Goal: Task Accomplishment & Management: Manage account settings

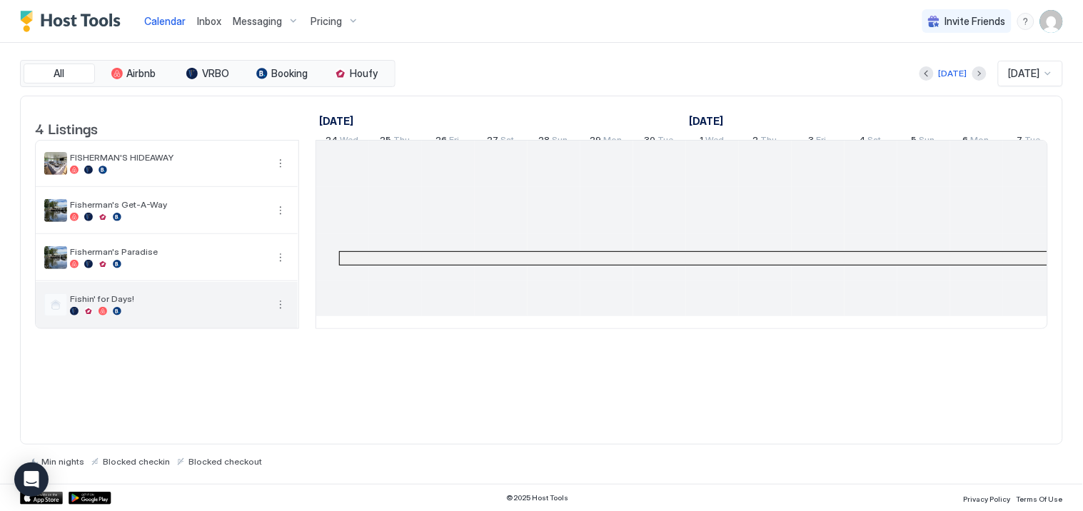
scroll to position [0, 754]
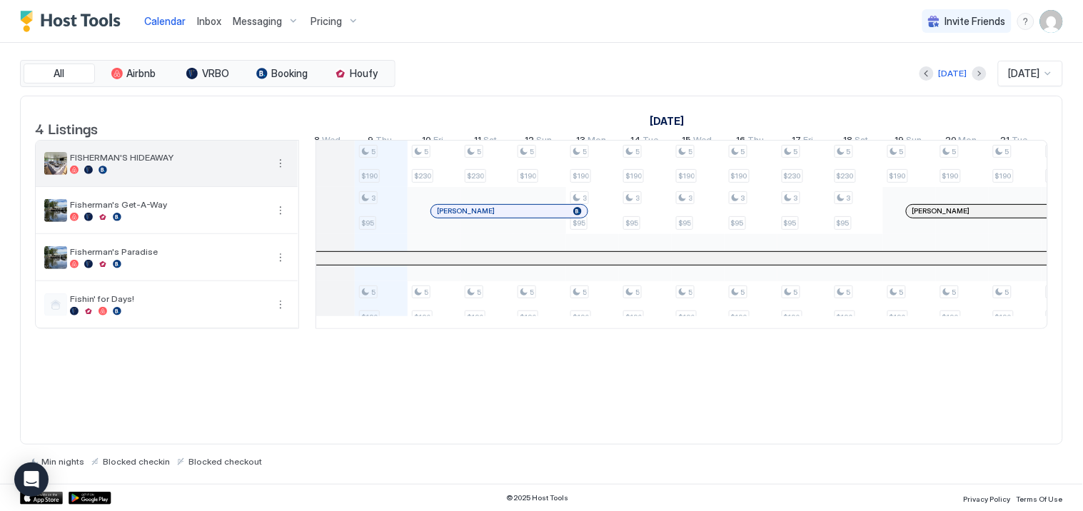
click at [162, 186] on div "FISHERMAN'S HIDEAWAY" at bounding box center [167, 164] width 262 height 46
click at [278, 172] on button "More options" at bounding box center [280, 163] width 17 height 17
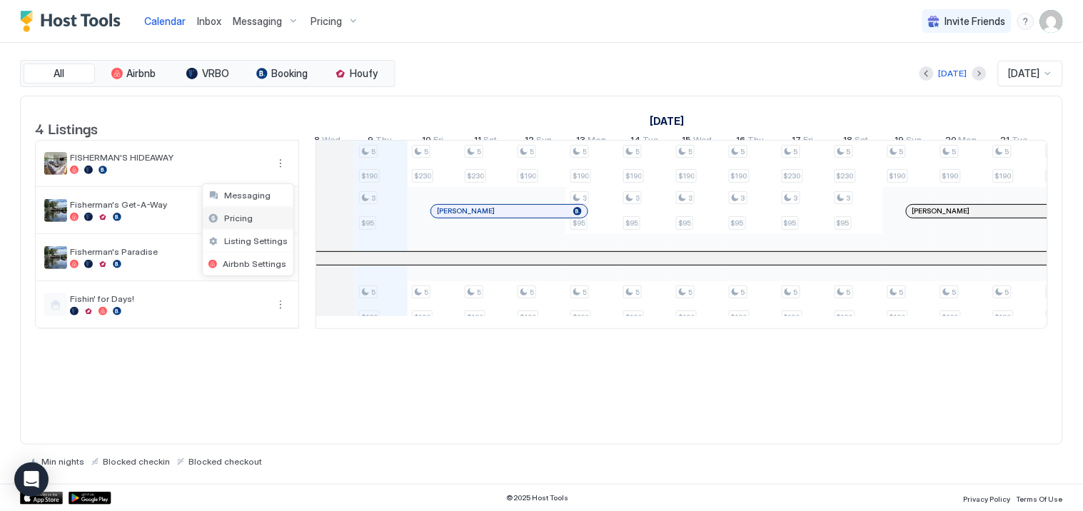
click at [246, 218] on span "Pricing" at bounding box center [238, 218] width 29 height 11
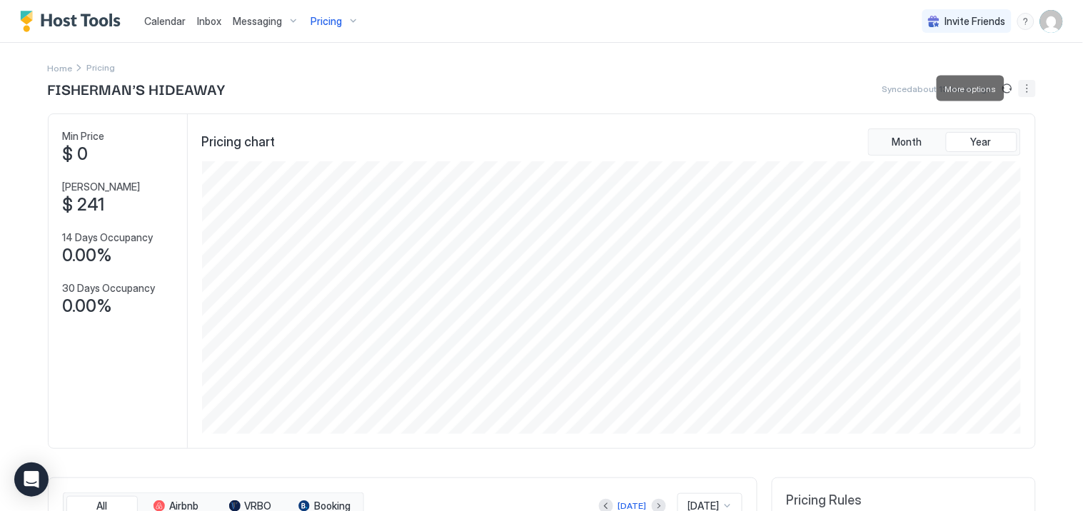
click at [1019, 87] on button "More options" at bounding box center [1027, 88] width 17 height 17
click at [982, 131] on span "Listing Settings" at bounding box center [997, 131] width 64 height 11
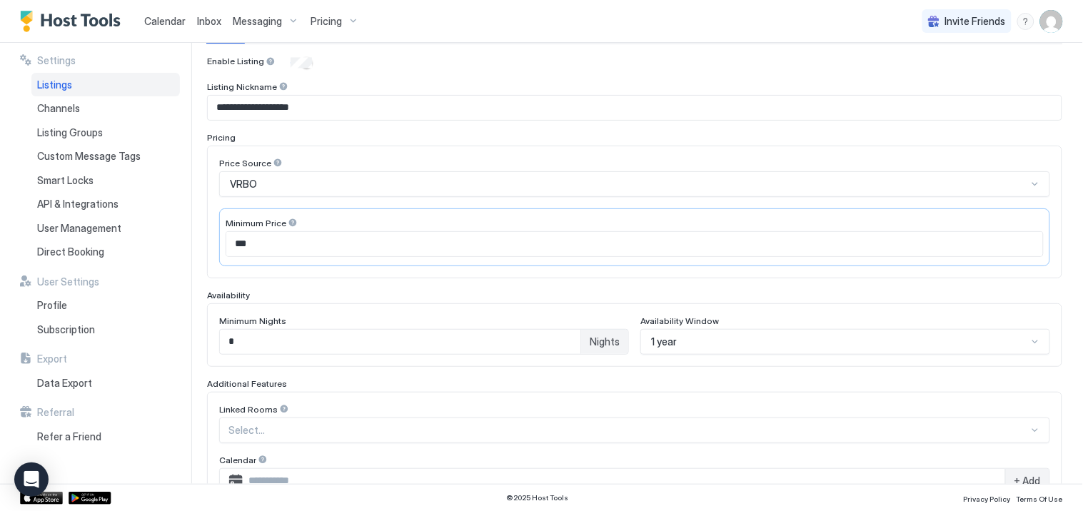
scroll to position [158, 0]
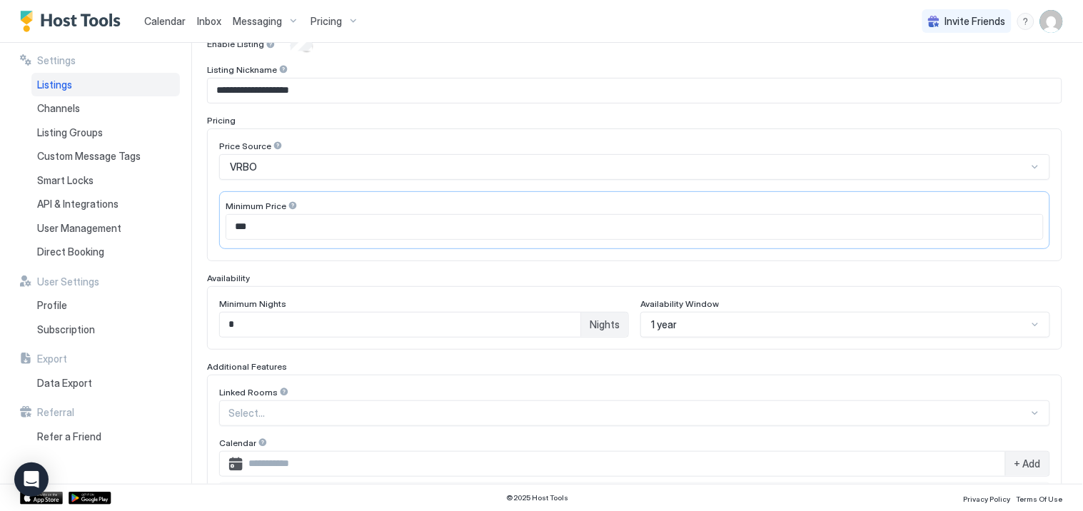
click at [755, 166] on div "VRBO" at bounding box center [628, 167] width 797 height 13
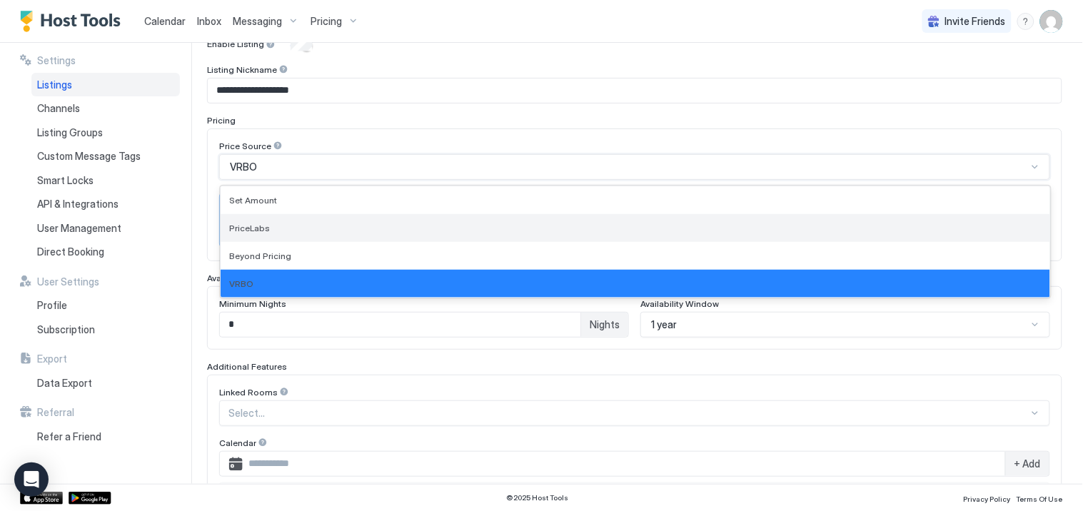
click at [298, 223] on div "PriceLabs" at bounding box center [635, 228] width 812 height 11
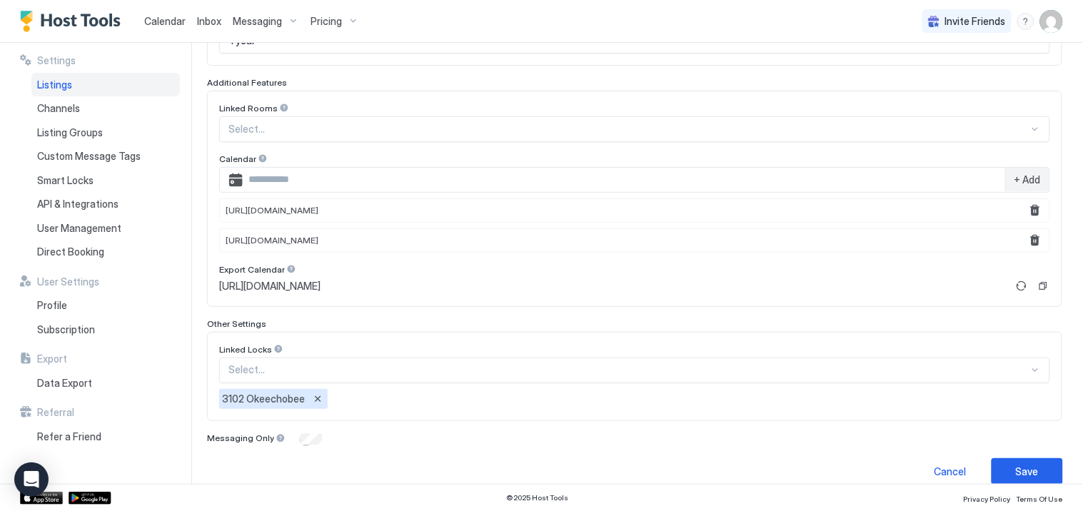
scroll to position [460, 0]
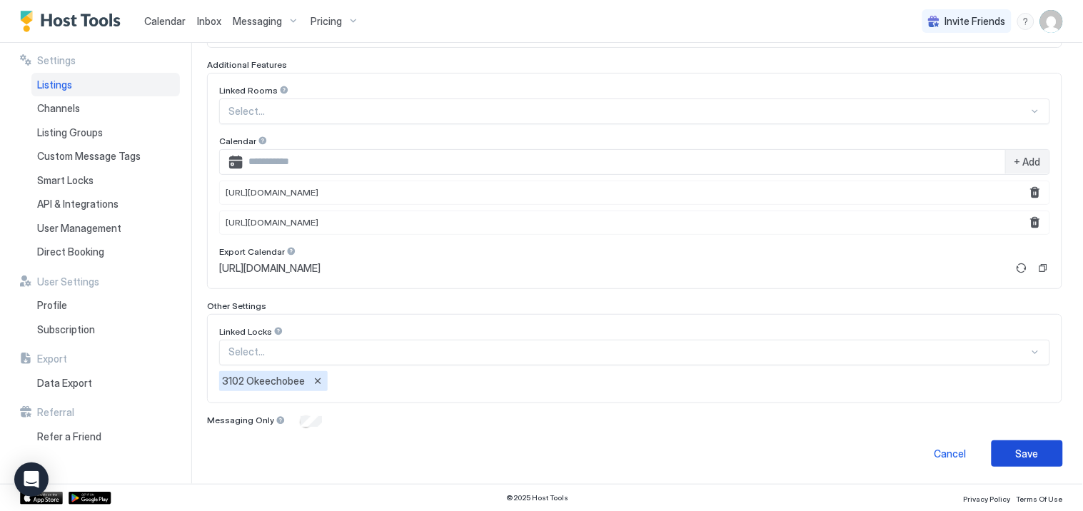
click at [1024, 450] on div "Save" at bounding box center [1027, 453] width 23 height 15
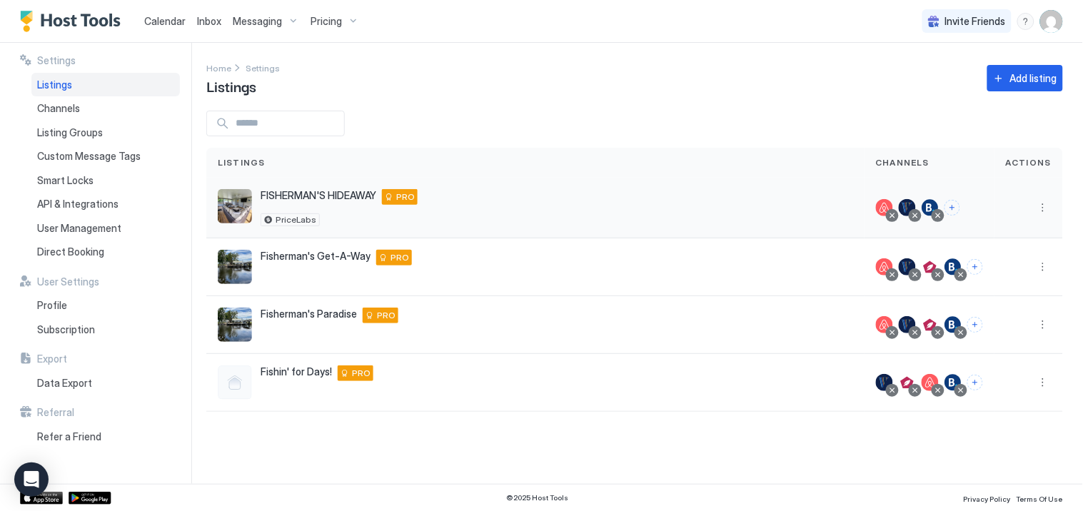
click at [333, 195] on span "FISHERMAN'S HIDEAWAY" at bounding box center [319, 195] width 116 height 13
click at [1046, 203] on button "More options" at bounding box center [1043, 207] width 17 height 17
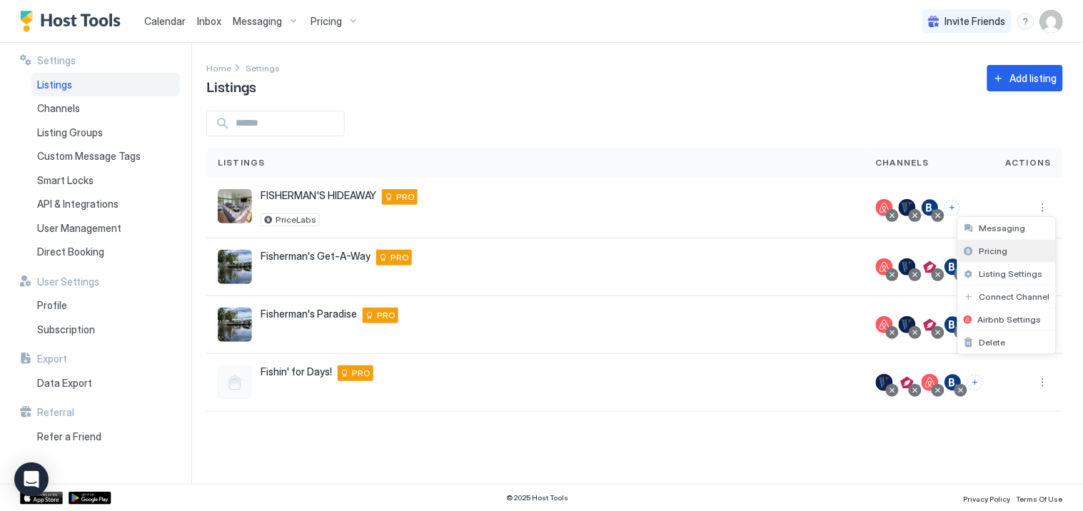
click at [1012, 246] on div "Pricing" at bounding box center [1007, 251] width 98 height 23
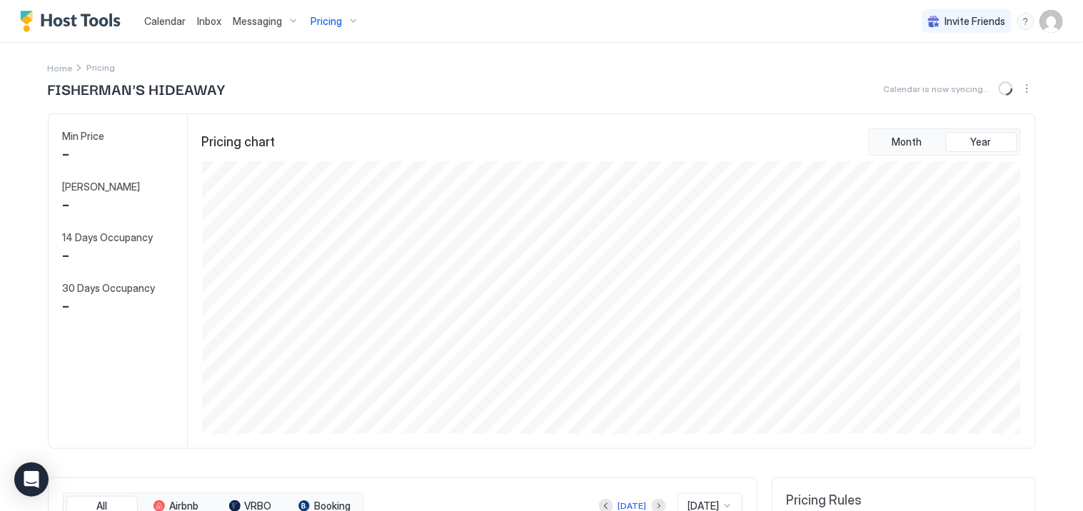
scroll to position [273, 822]
click at [1019, 89] on button "More options" at bounding box center [1027, 88] width 17 height 17
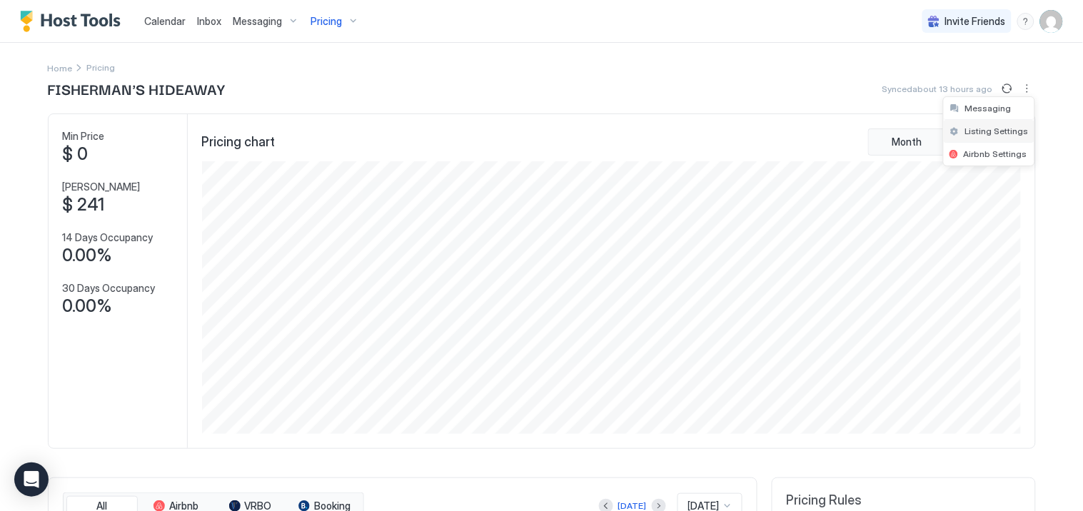
click at [980, 131] on span "Listing Settings" at bounding box center [997, 131] width 64 height 11
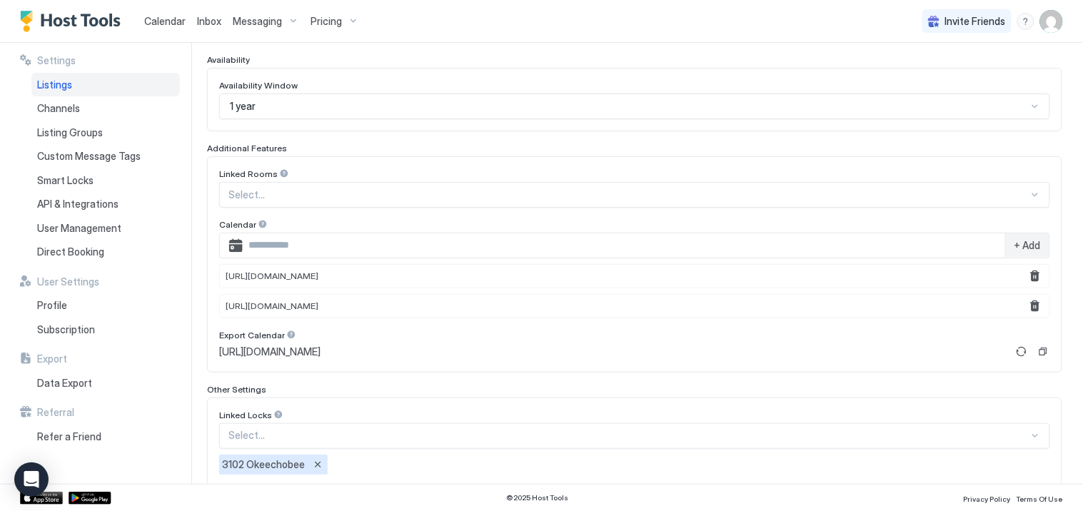
scroll to position [460, 0]
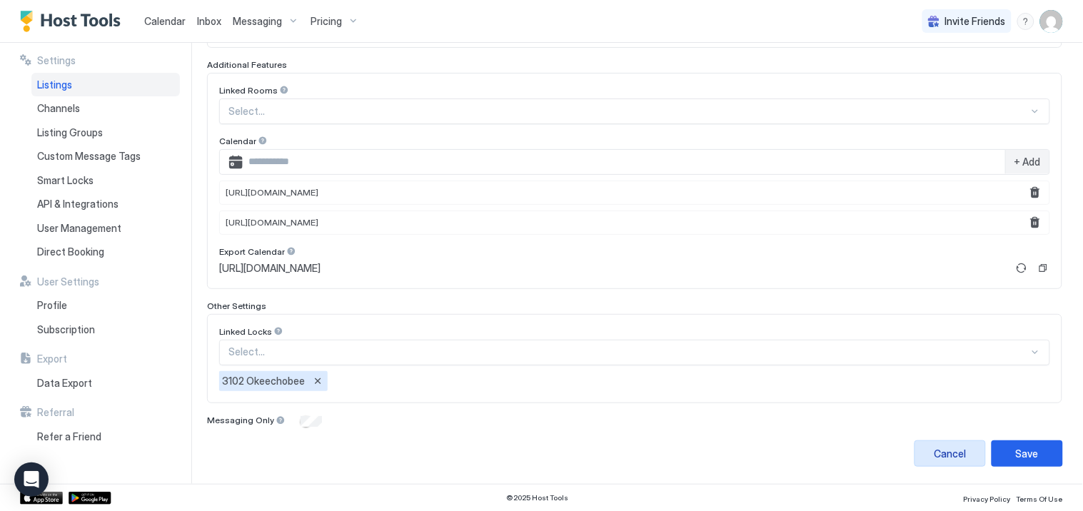
click at [942, 455] on div "Cancel" at bounding box center [951, 453] width 32 height 15
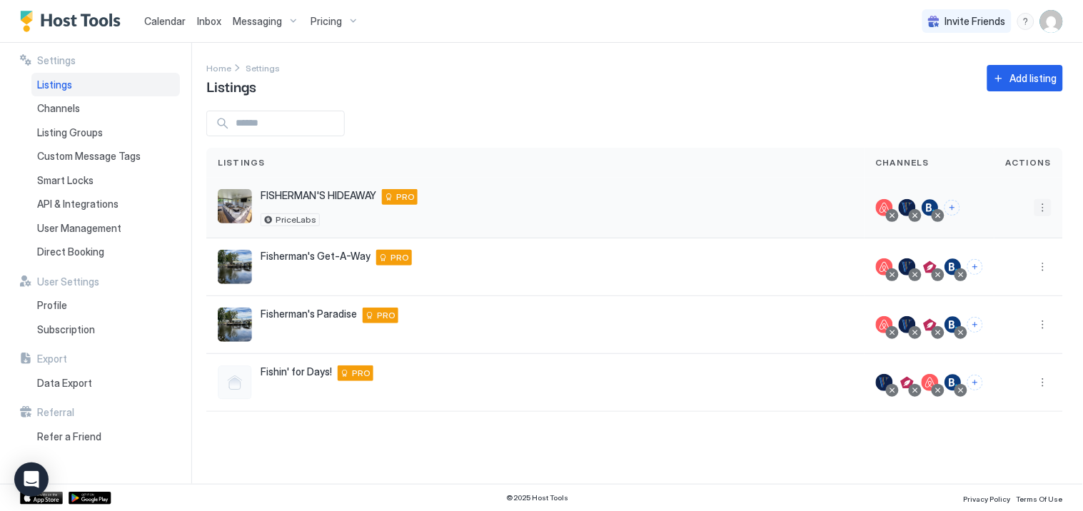
click at [1044, 208] on button "More options" at bounding box center [1043, 207] width 17 height 17
click at [989, 251] on span "Pricing" at bounding box center [994, 251] width 29 height 11
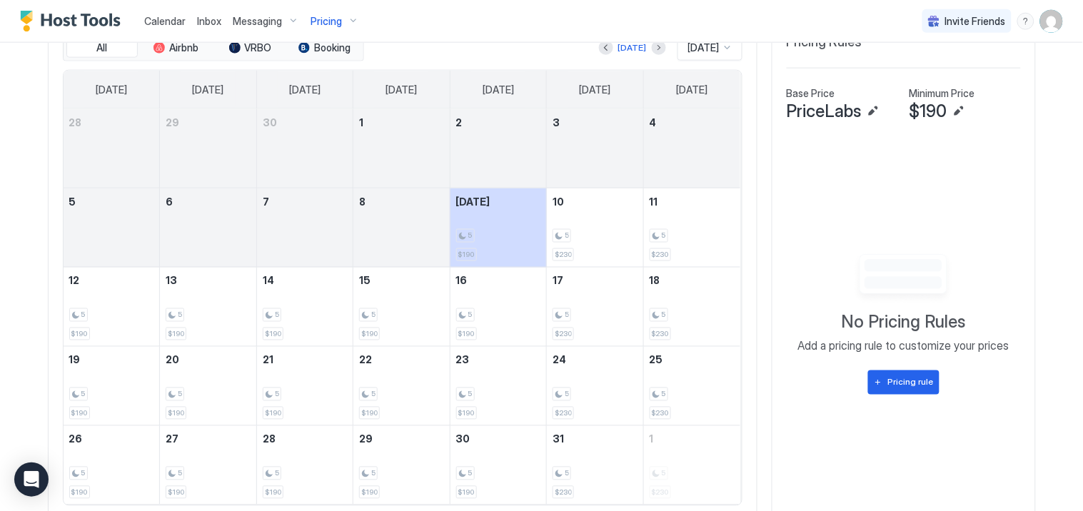
scroll to position [510, 0]
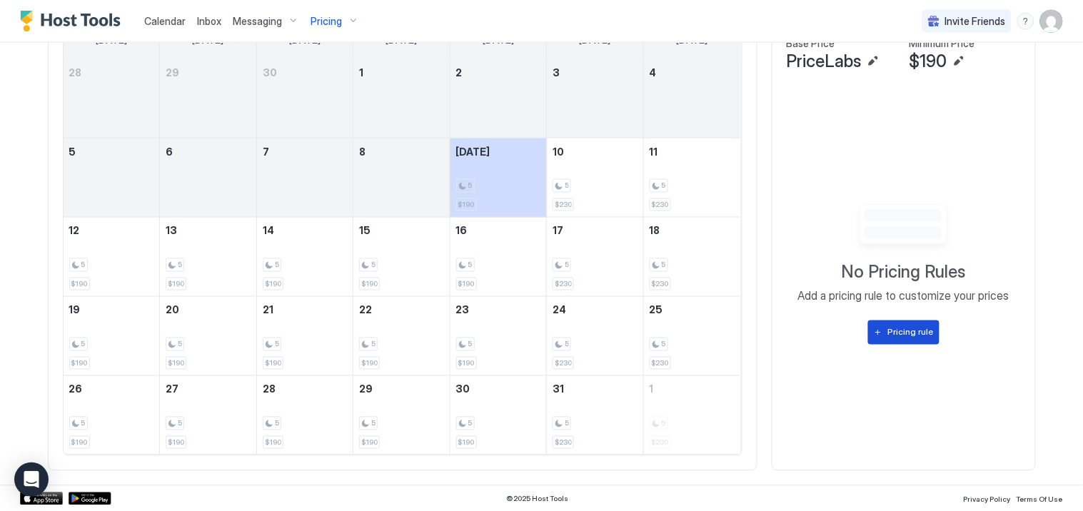
click at [900, 341] on button "Pricing rule" at bounding box center [903, 333] width 71 height 24
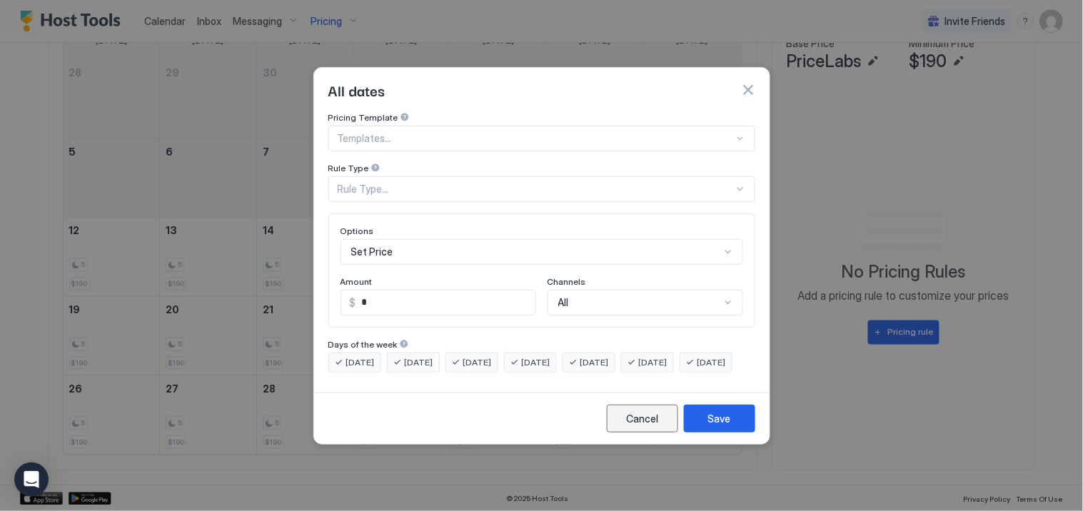
click at [641, 426] on div "Cancel" at bounding box center [642, 418] width 32 height 15
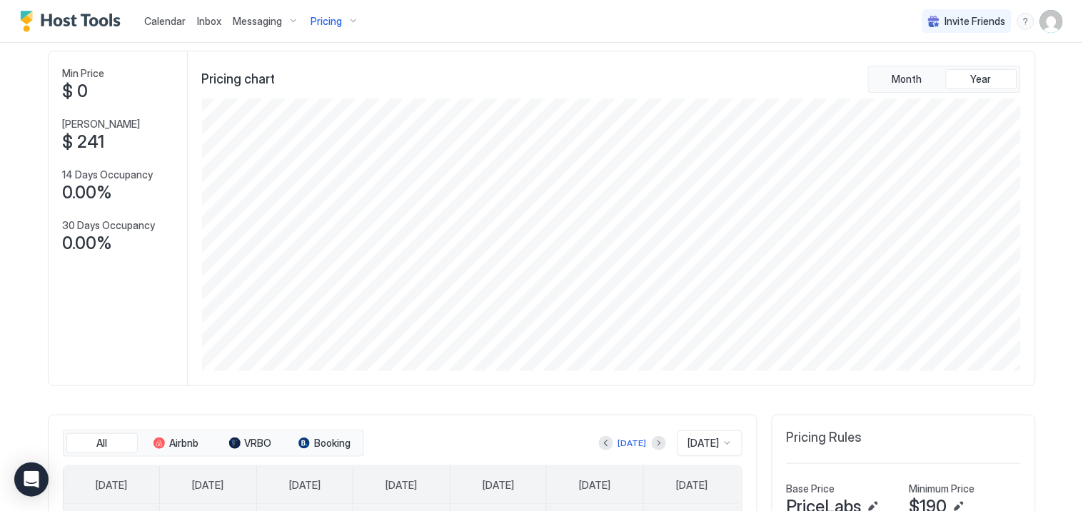
scroll to position [0, 0]
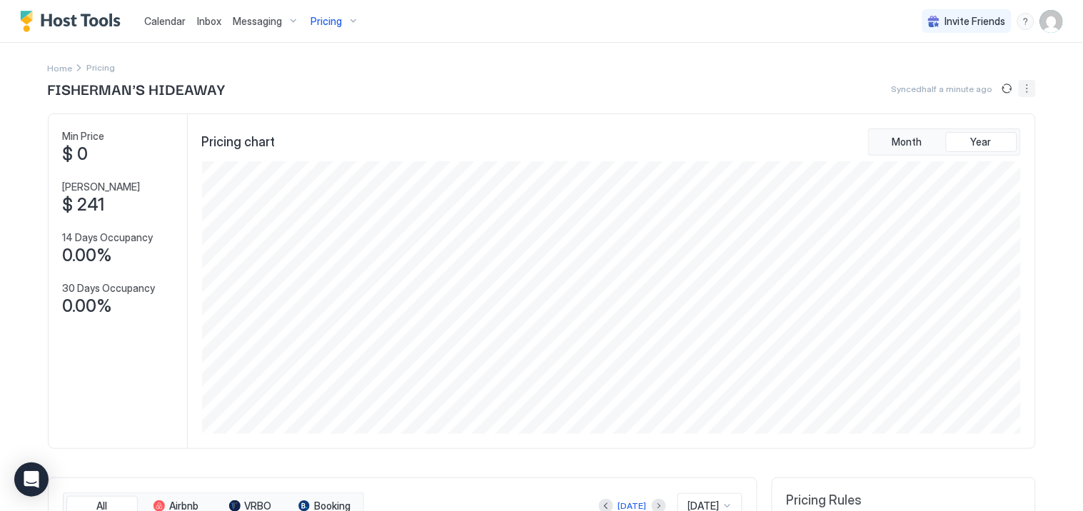
click at [1019, 86] on button "More options" at bounding box center [1027, 88] width 17 height 17
click at [982, 131] on span "Listing Settings" at bounding box center [997, 131] width 64 height 11
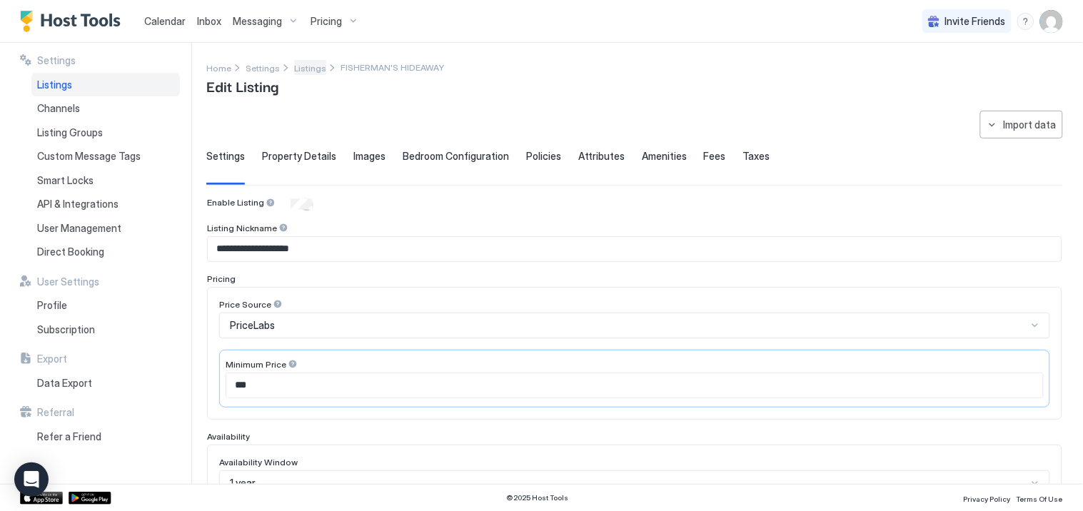
click at [303, 69] on span "Listings" at bounding box center [310, 68] width 32 height 11
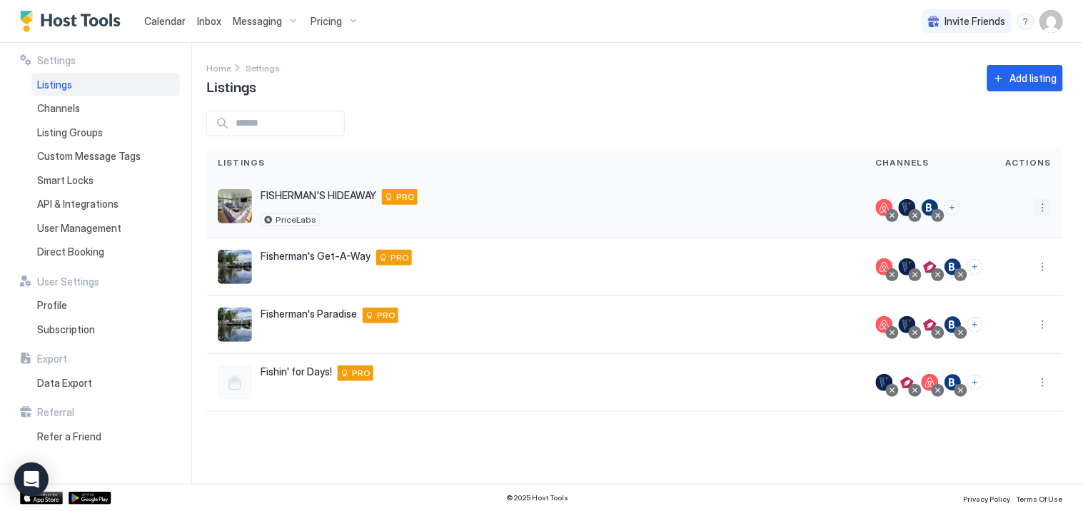
click at [1042, 207] on button "More options" at bounding box center [1043, 207] width 17 height 17
click at [989, 273] on span "Listing Settings" at bounding box center [1012, 273] width 64 height 11
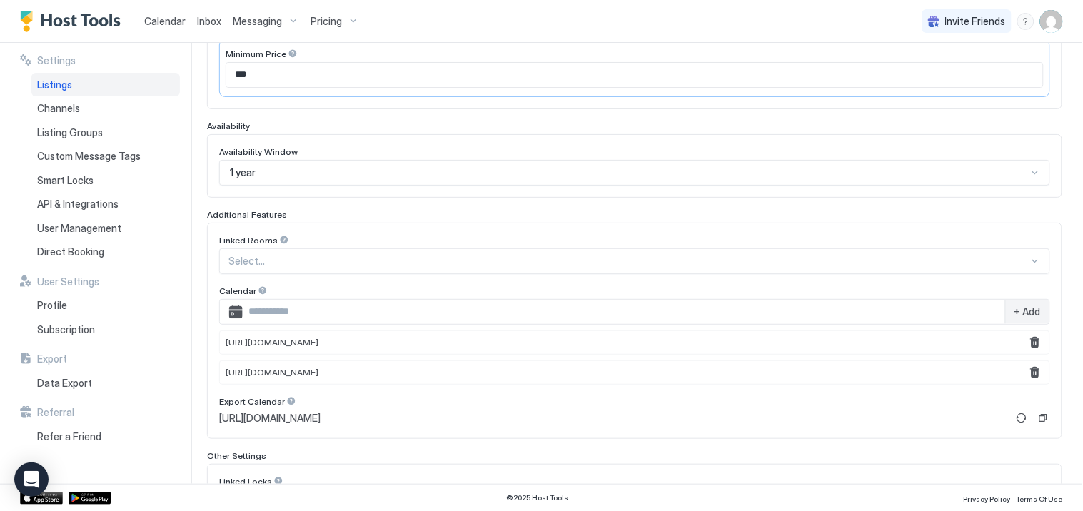
scroll to position [460, 0]
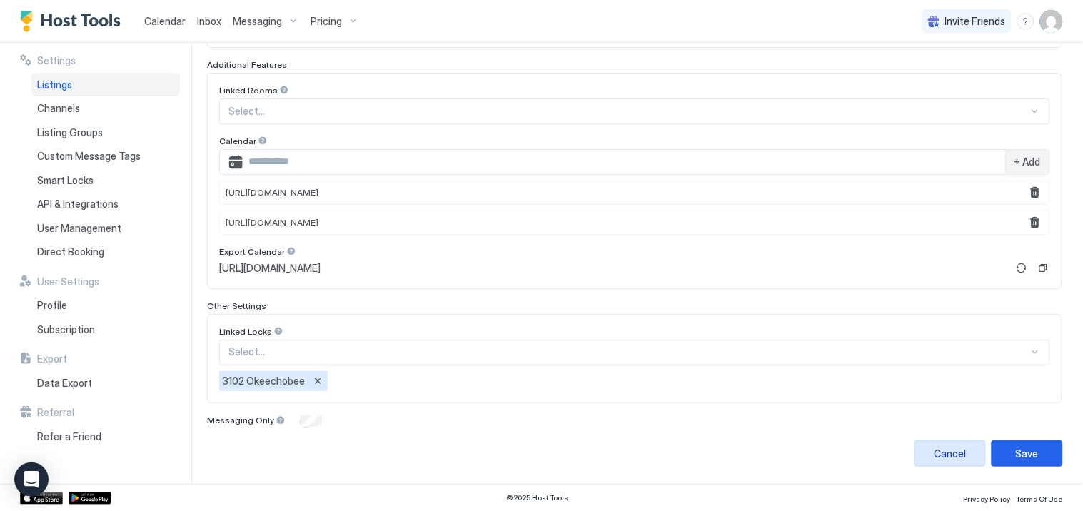
click at [939, 448] on div "Cancel" at bounding box center [951, 453] width 32 height 15
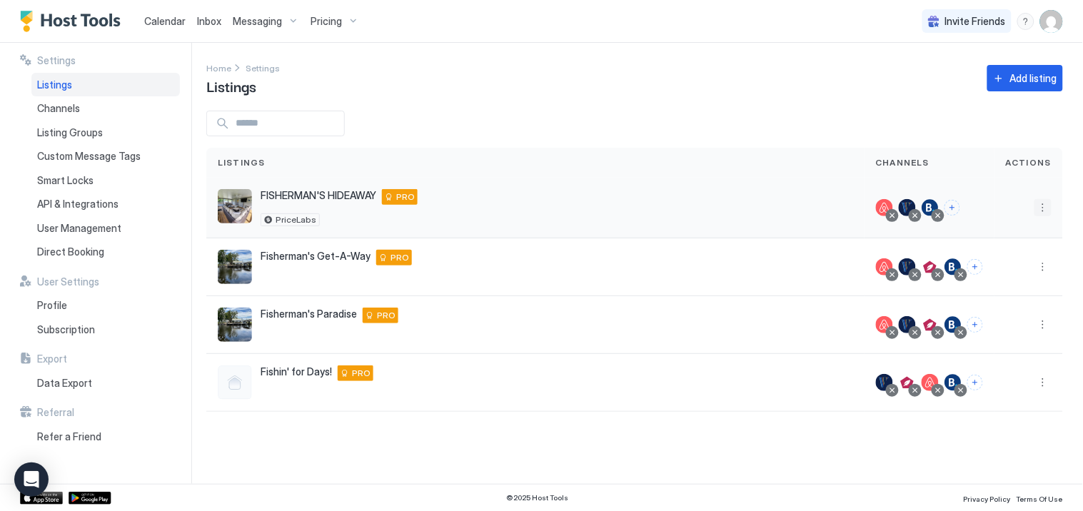
click at [1043, 205] on button "More options" at bounding box center [1043, 207] width 17 height 17
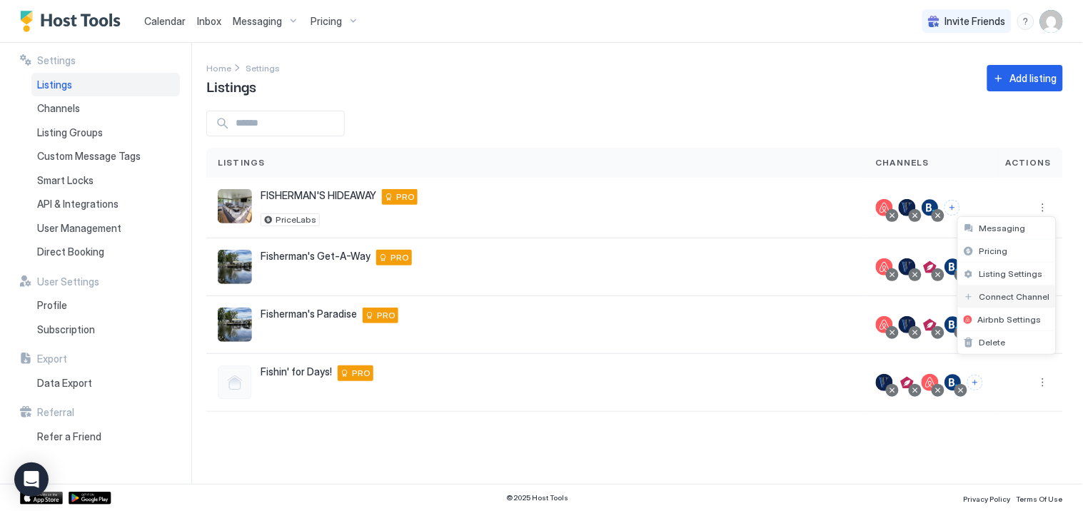
click at [1004, 300] on span "Connect Channel" at bounding box center [1015, 296] width 71 height 11
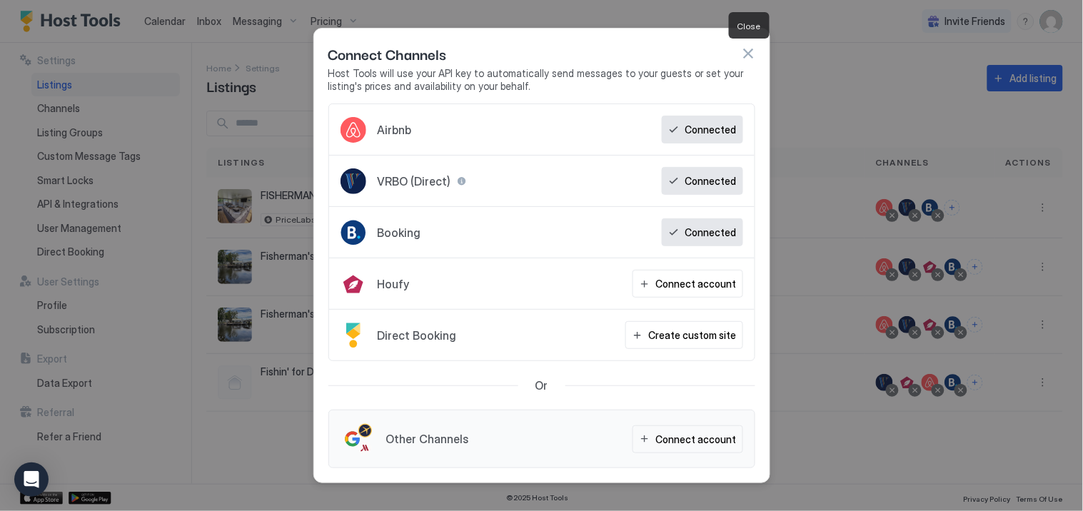
click at [753, 53] on button "button" at bounding box center [748, 53] width 14 height 14
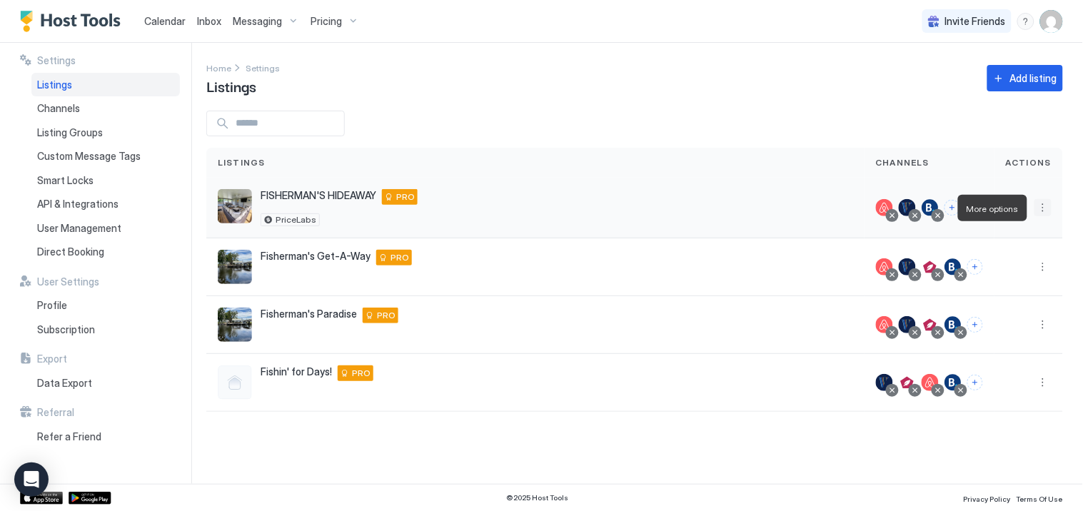
click at [1040, 206] on button "More options" at bounding box center [1043, 207] width 17 height 17
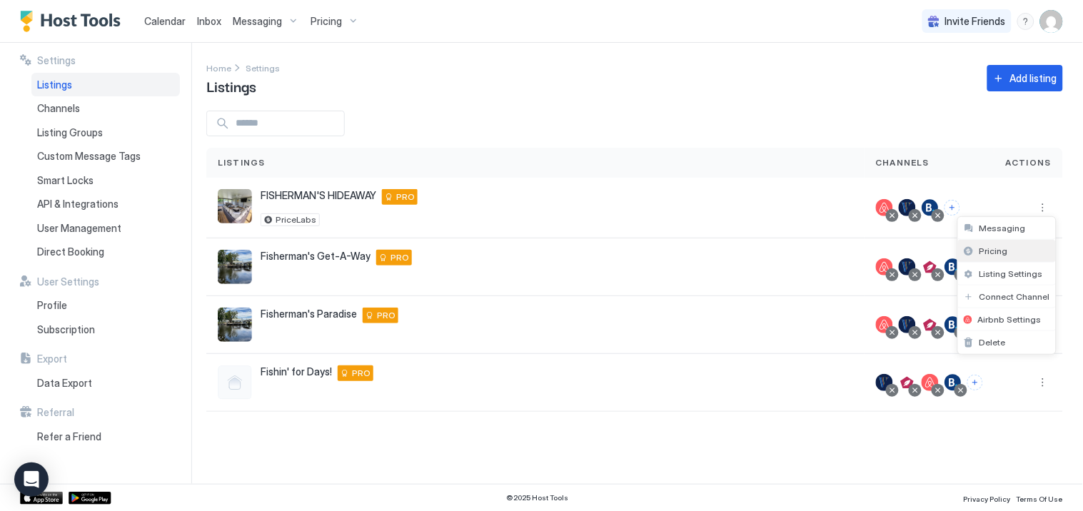
click at [1000, 246] on span "Pricing" at bounding box center [994, 251] width 29 height 11
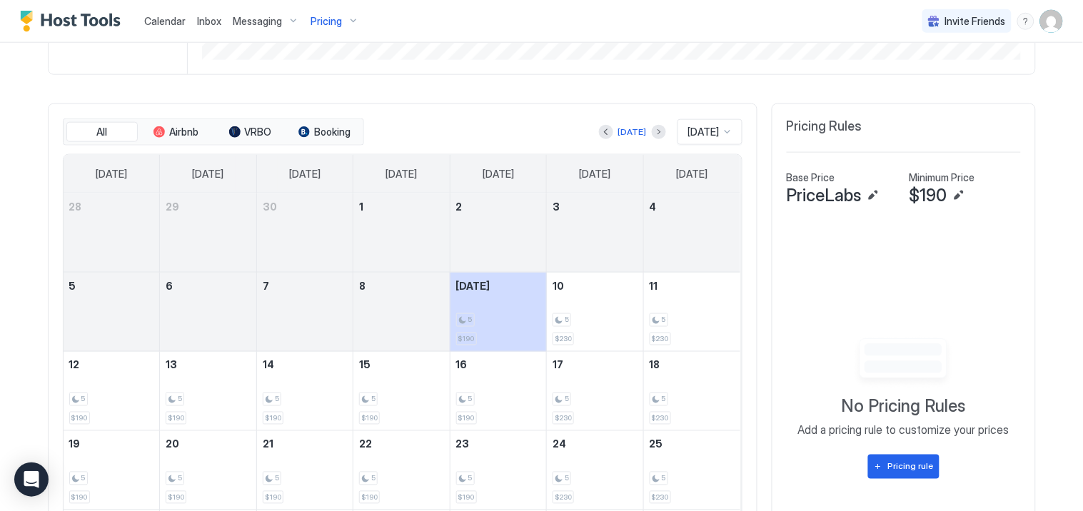
scroll to position [351, 0]
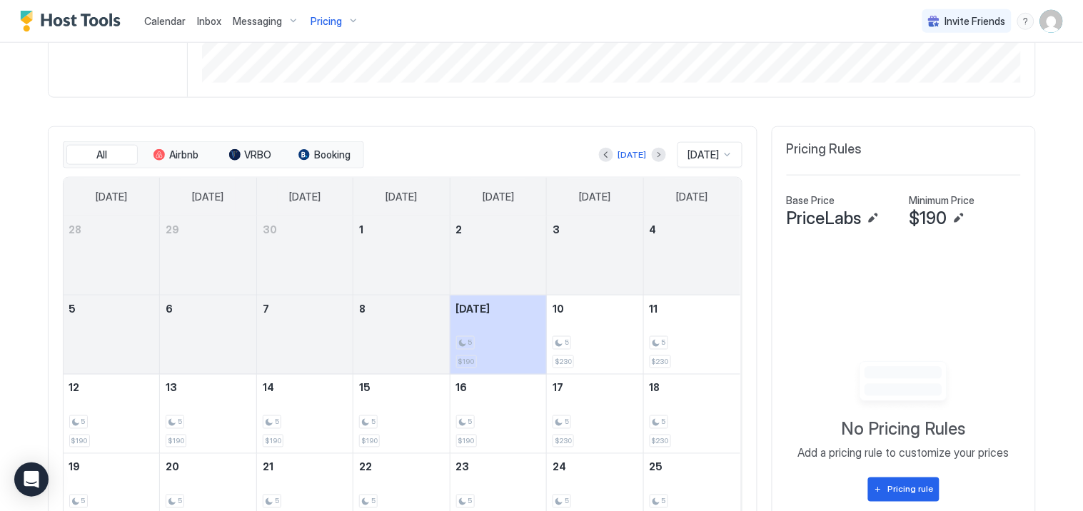
click at [823, 216] on span "PriceLabs" at bounding box center [824, 218] width 75 height 21
click at [867, 216] on button "Edit" at bounding box center [873, 218] width 17 height 17
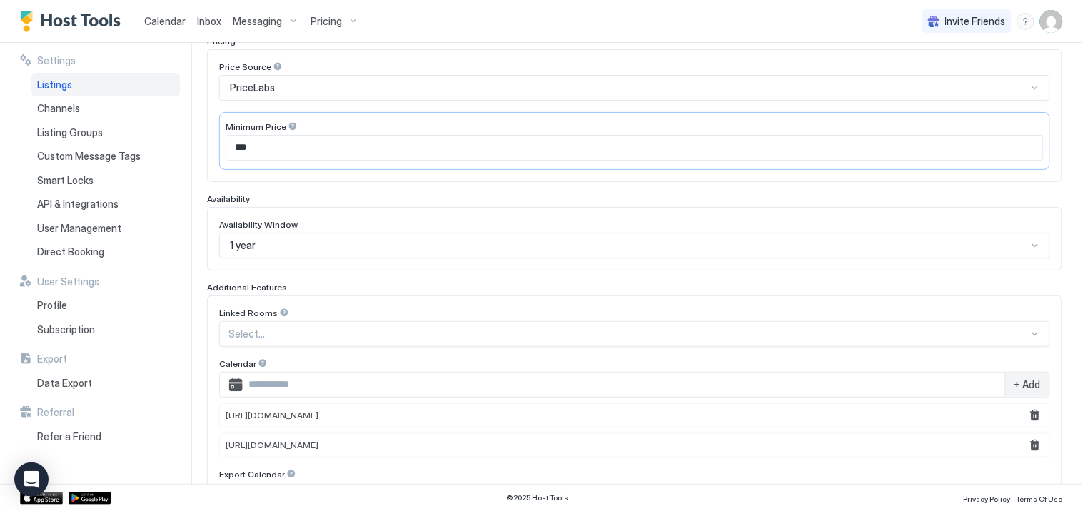
scroll to position [317, 0]
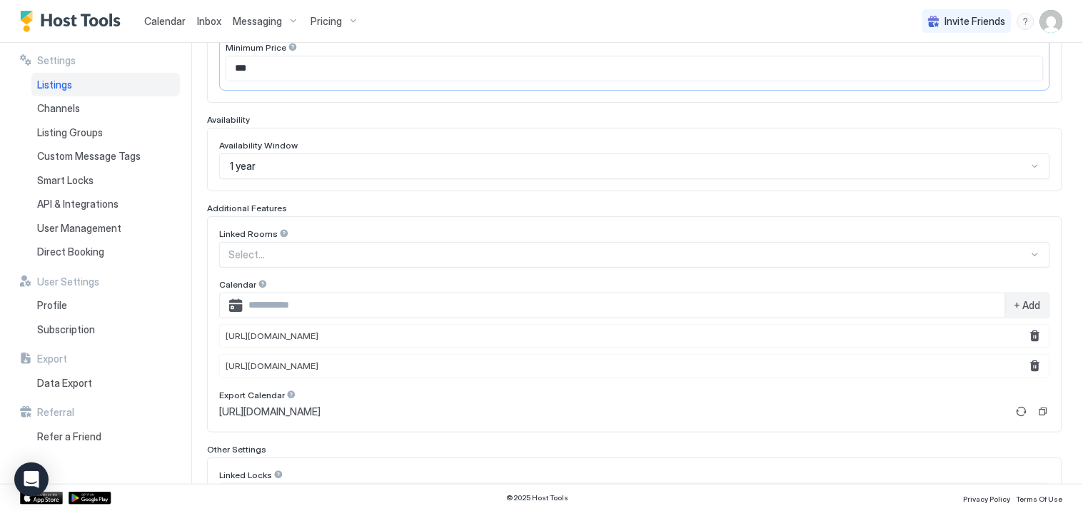
click at [1030, 167] on div "1 year" at bounding box center [634, 166] width 831 height 26
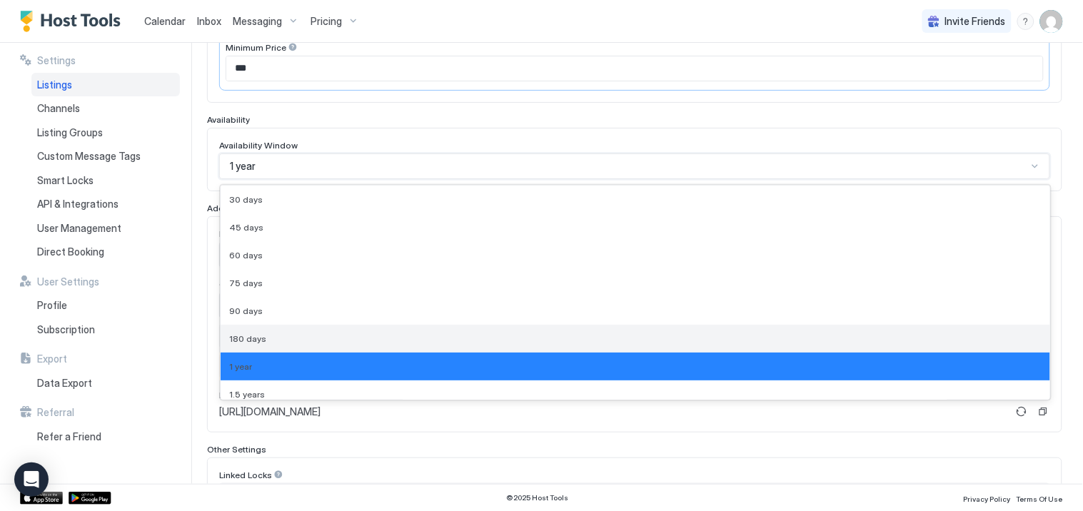
click at [330, 327] on div "180 days" at bounding box center [636, 339] width 830 height 28
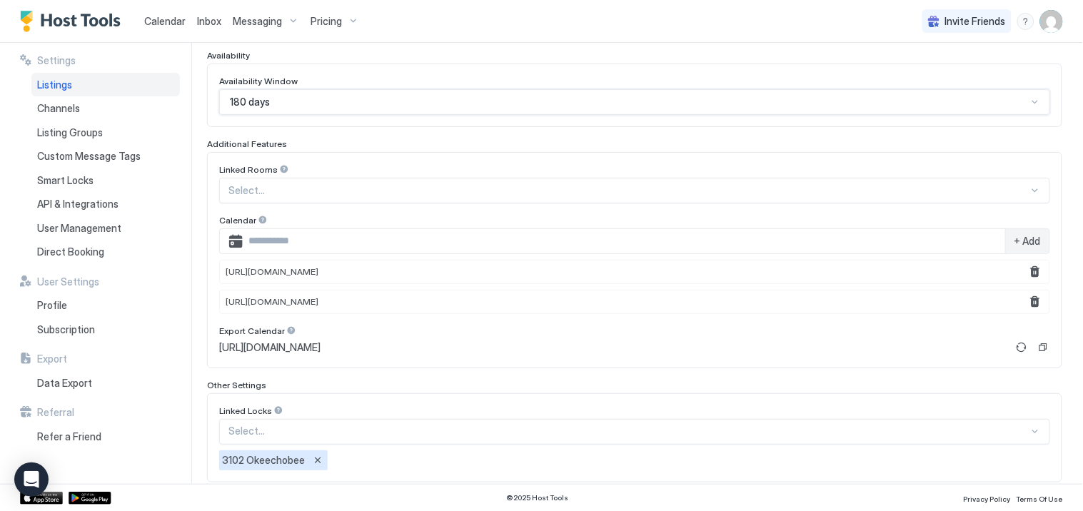
scroll to position [460, 0]
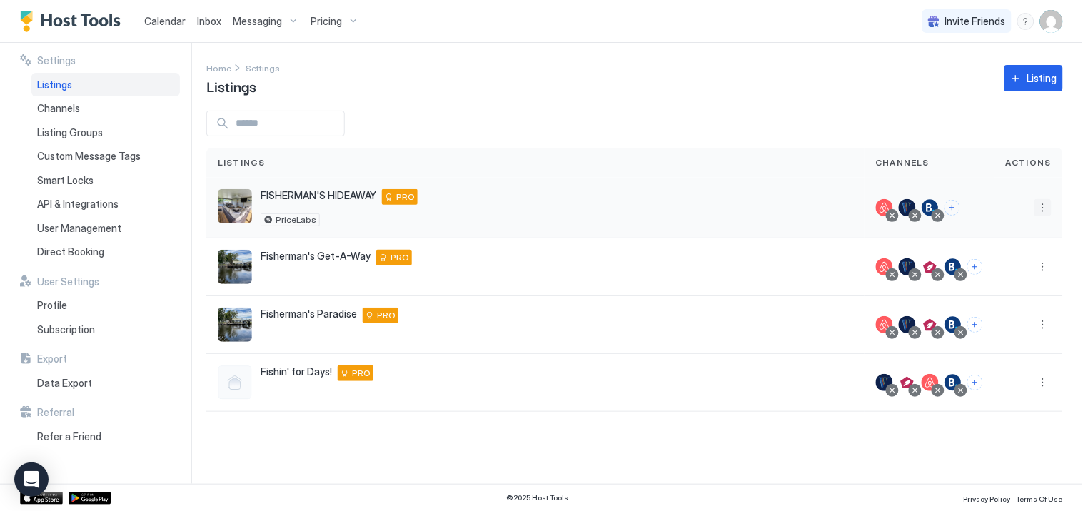
click at [1044, 205] on button "More options" at bounding box center [1043, 207] width 17 height 17
click at [1005, 248] on span "Pricing" at bounding box center [994, 251] width 29 height 11
click at [62, 202] on span "API & Integrations" at bounding box center [77, 204] width 81 height 13
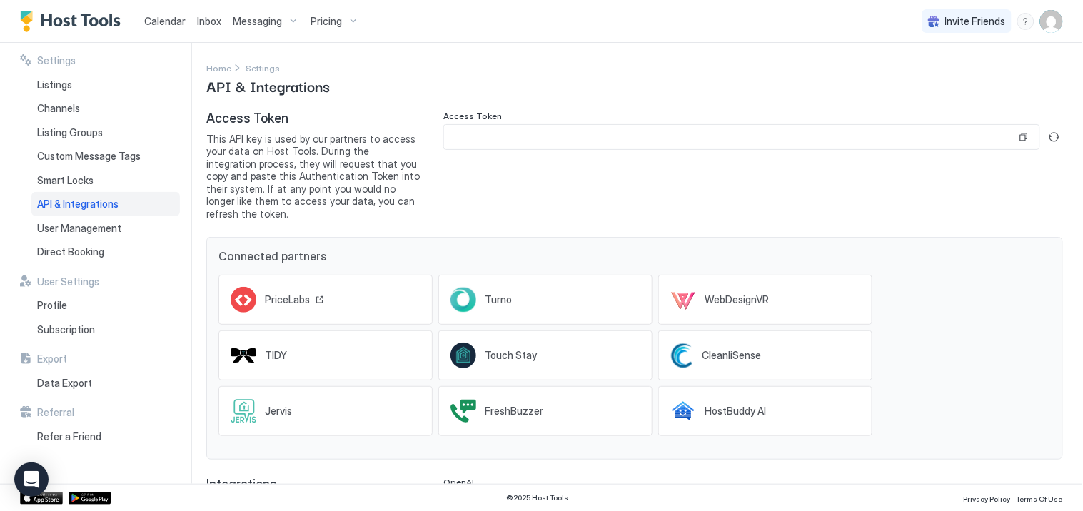
click at [316, 293] on div "PriceLabs" at bounding box center [294, 299] width 59 height 13
click at [310, 293] on div "PriceLabs" at bounding box center [294, 299] width 59 height 13
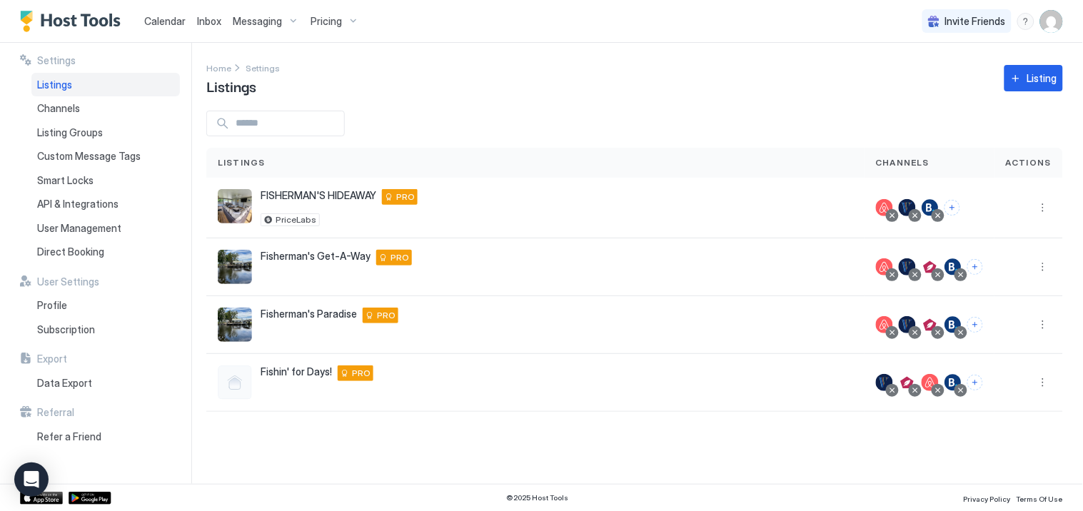
click at [178, 19] on span "Calendar" at bounding box center [164, 21] width 41 height 12
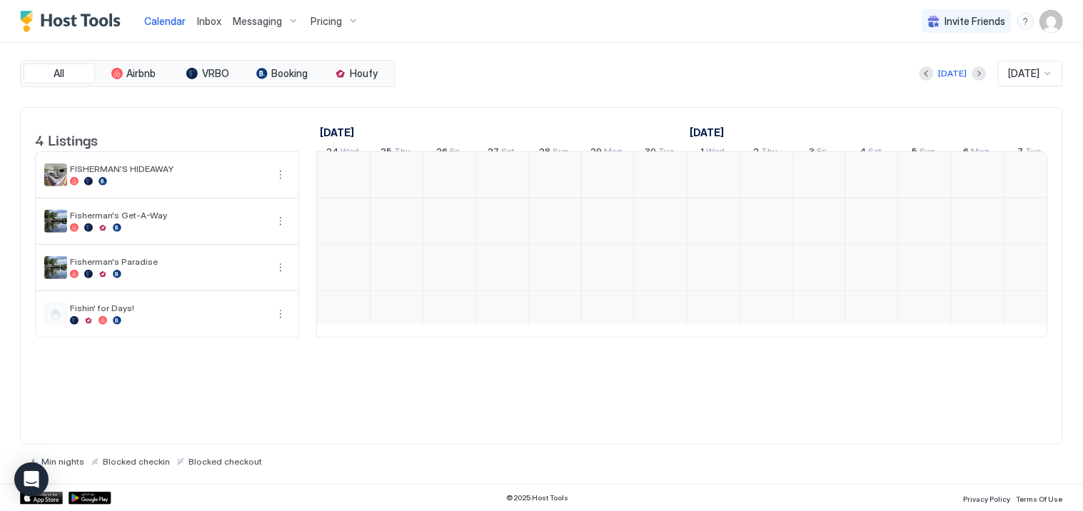
scroll to position [0, 793]
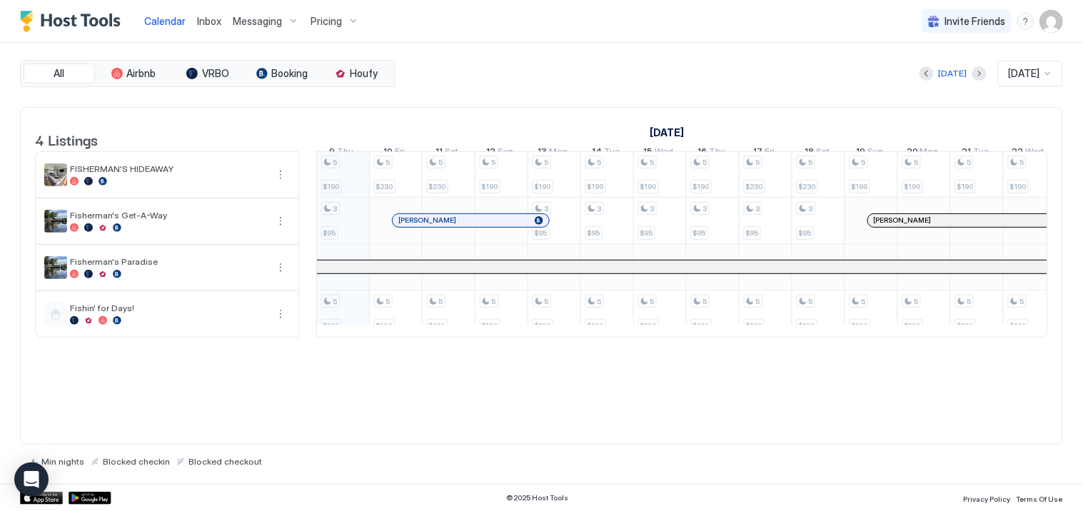
click at [220, 19] on div "Inbox" at bounding box center [209, 21] width 36 height 26
click at [253, 24] on span "Messaging" at bounding box center [257, 21] width 49 height 13
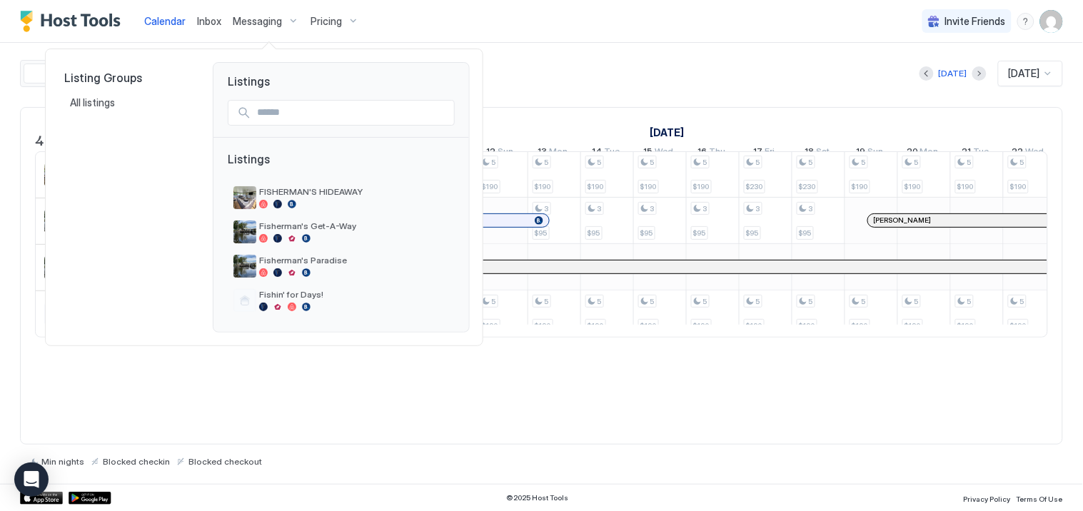
click at [333, 25] on div at bounding box center [541, 255] width 1083 height 511
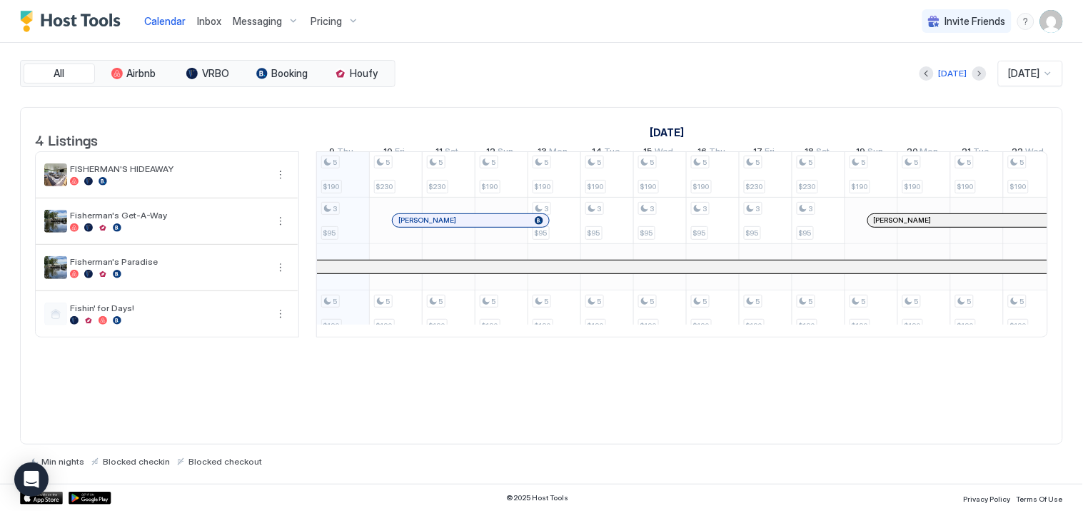
click at [351, 23] on div "Pricing" at bounding box center [335, 21] width 60 height 24
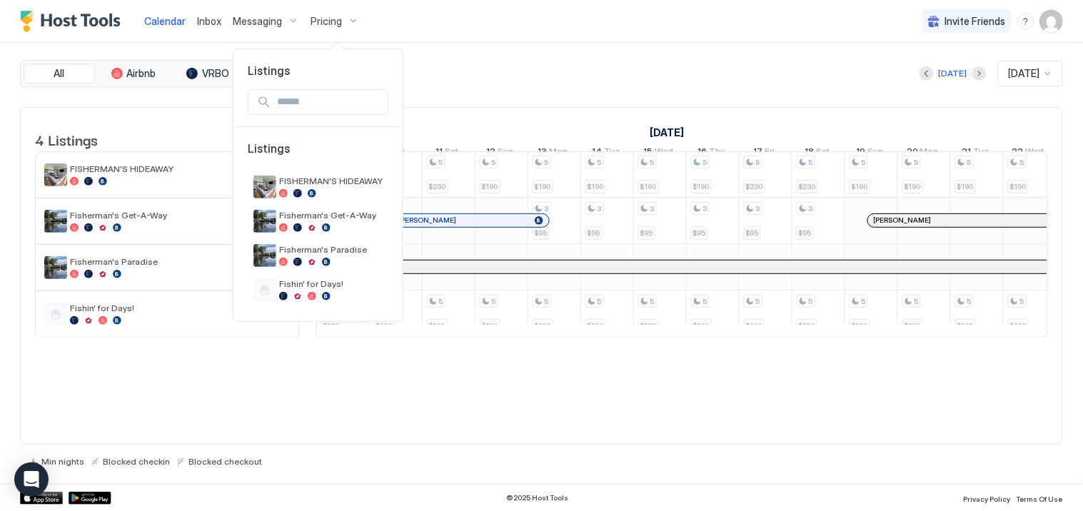
click at [351, 23] on div at bounding box center [541, 255] width 1083 height 511
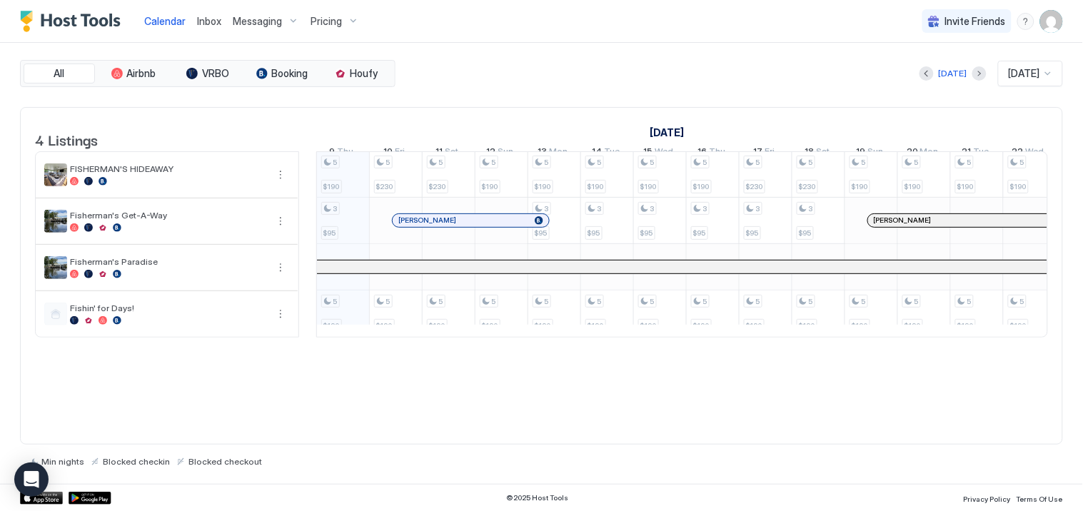
click at [351, 23] on div "Pricing" at bounding box center [335, 21] width 60 height 24
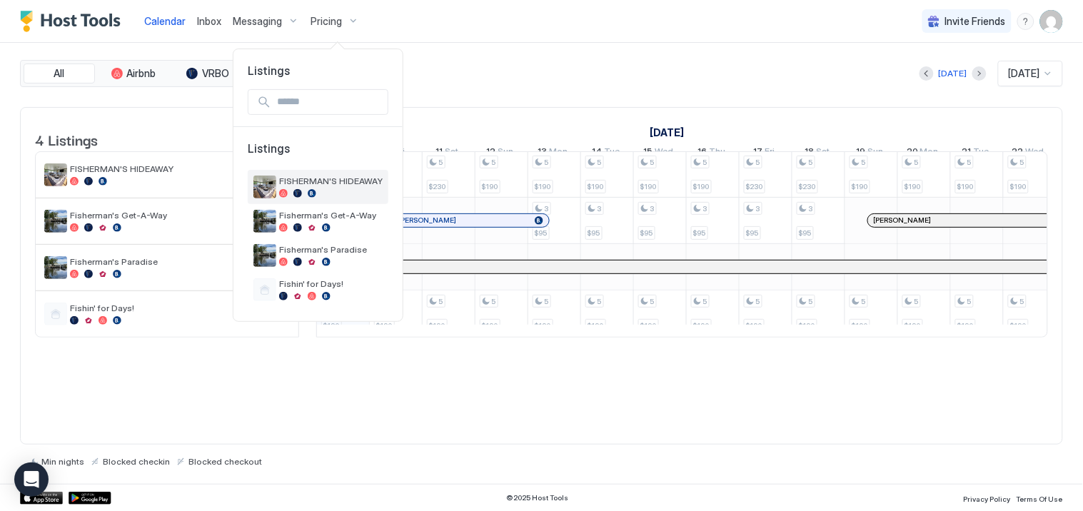
click at [305, 186] on span "FISHERMAN'S HIDEAWAY" at bounding box center [331, 181] width 104 height 11
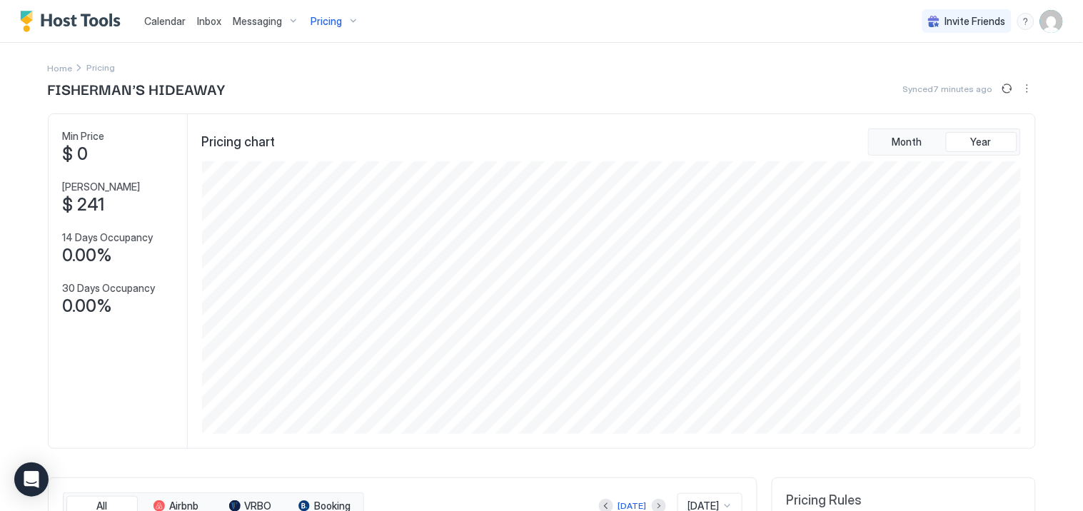
scroll to position [273, 822]
click at [1024, 88] on button "More options" at bounding box center [1027, 88] width 17 height 17
click at [624, 151] on div at bounding box center [541, 255] width 1083 height 511
click at [353, 21] on div "Pricing" at bounding box center [335, 21] width 60 height 24
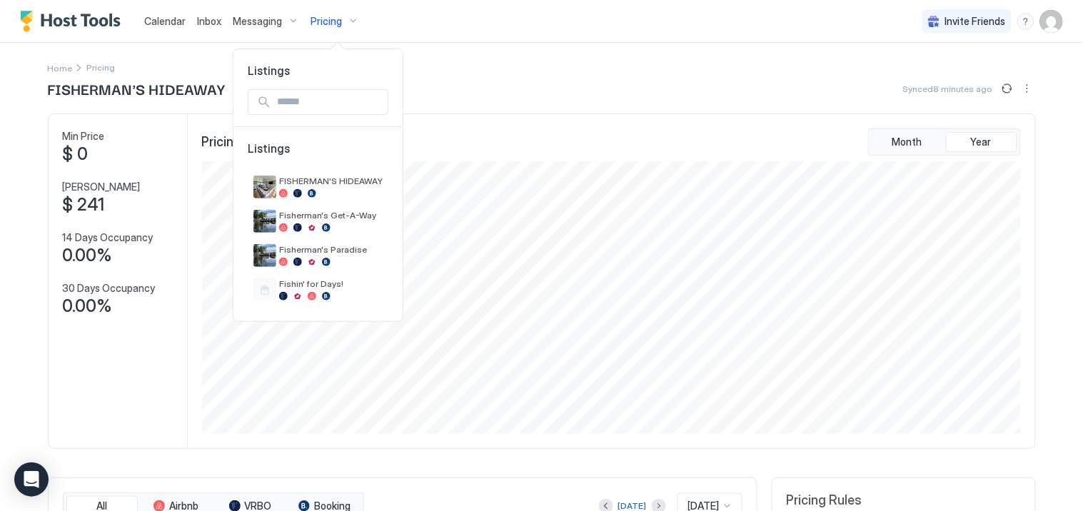
click at [353, 21] on div at bounding box center [541, 255] width 1083 height 511
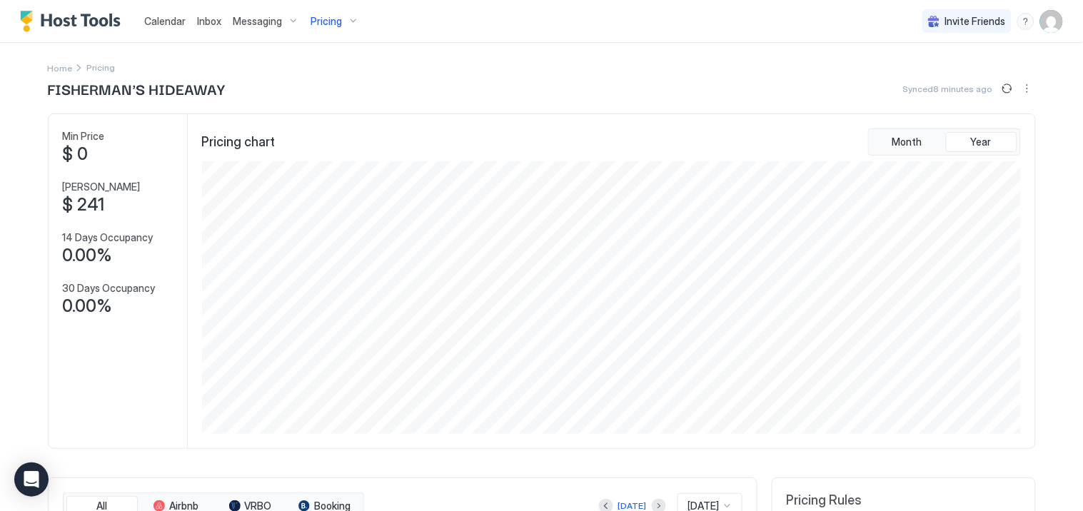
click at [503, 73] on div "Home Pricing" at bounding box center [542, 67] width 988 height 15
click at [965, 89] on span "Synced 8 minutes ago" at bounding box center [948, 89] width 90 height 11
click at [1021, 86] on button "More options" at bounding box center [1027, 88] width 17 height 17
click at [987, 133] on span "Listing Settings" at bounding box center [997, 131] width 64 height 11
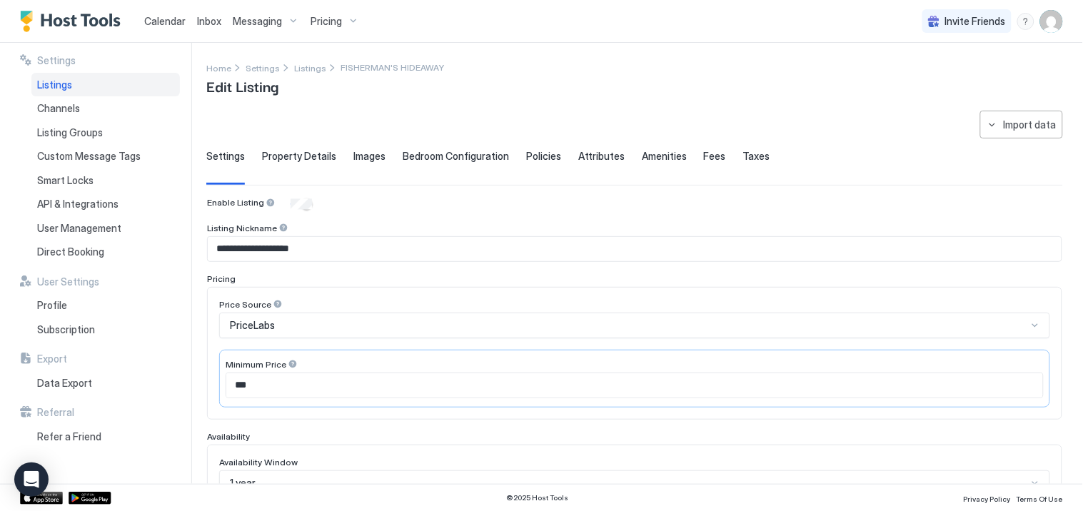
click at [436, 154] on span "Bedroom Configuration" at bounding box center [456, 156] width 106 height 13
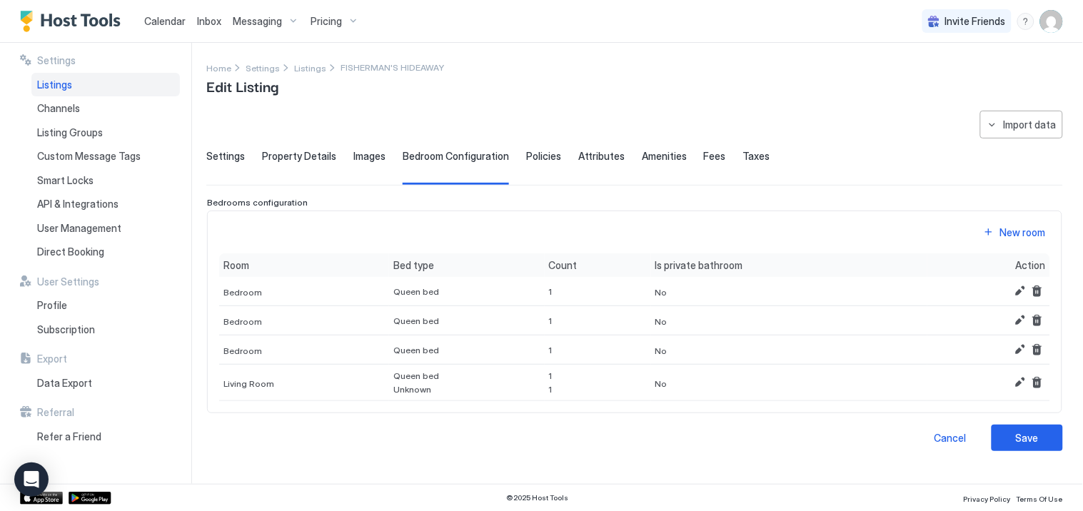
click at [546, 154] on span "Policies" at bounding box center [543, 156] width 35 height 13
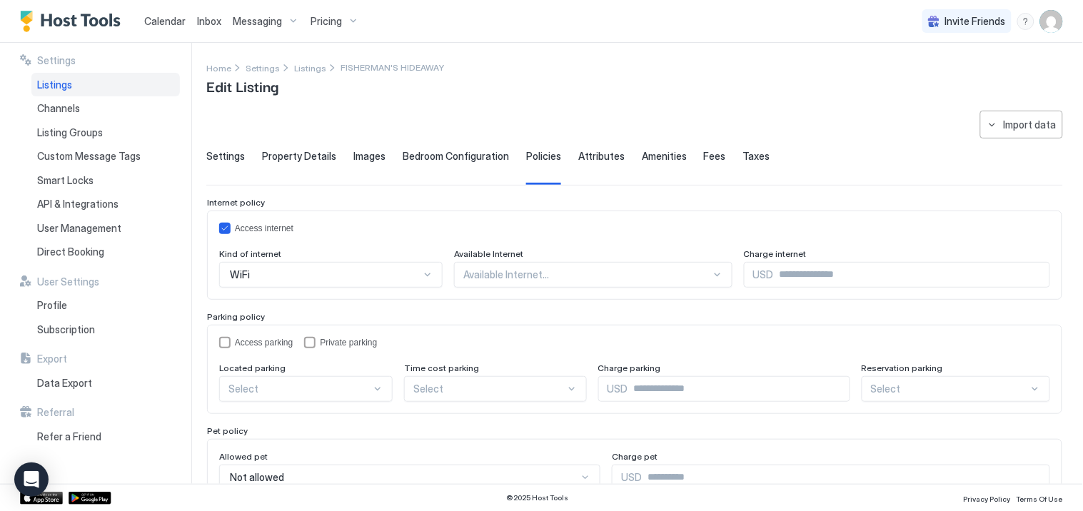
click at [603, 151] on span "Attributes" at bounding box center [601, 156] width 46 height 13
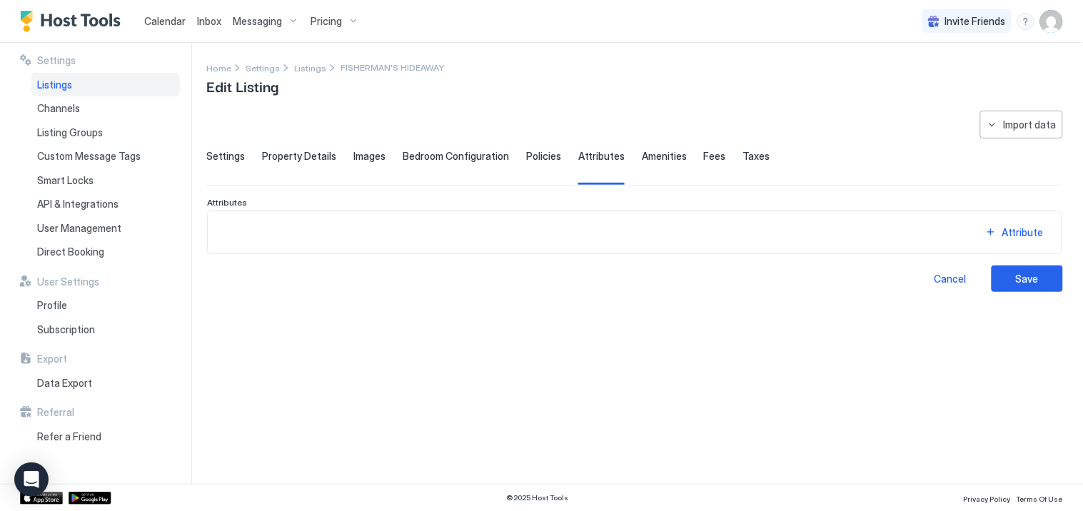
click at [670, 153] on span "Amenities" at bounding box center [664, 156] width 45 height 13
click at [704, 153] on span "Fees" at bounding box center [715, 156] width 22 height 13
click at [746, 152] on span "Taxes" at bounding box center [756, 156] width 27 height 13
click at [710, 153] on span "Fees" at bounding box center [715, 156] width 22 height 13
click at [490, 107] on div "**********" at bounding box center [644, 263] width 877 height 441
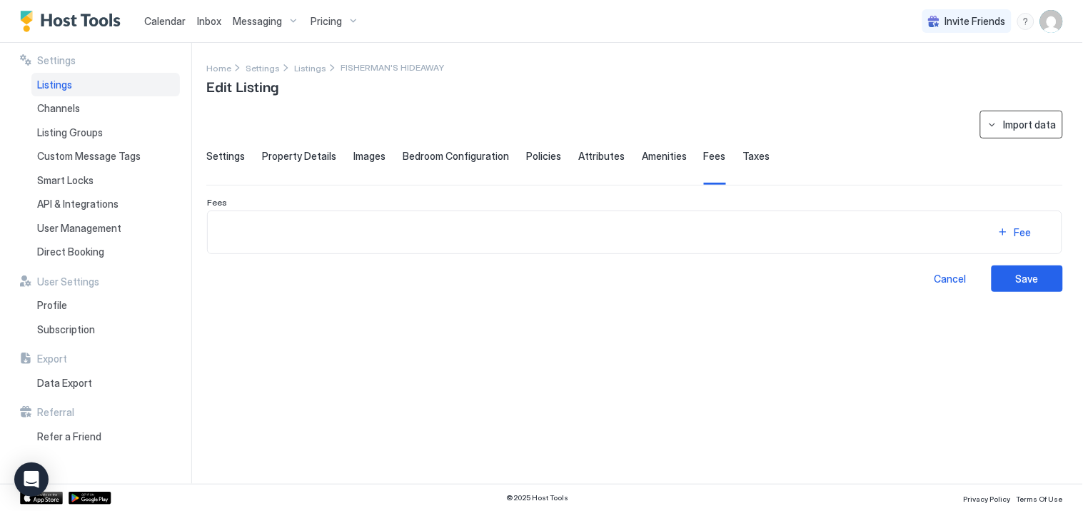
click at [1030, 123] on div "Import data" at bounding box center [1030, 124] width 53 height 15
click at [1029, 173] on div "VRBO" at bounding box center [1027, 176] width 41 height 13
click at [955, 281] on div "Cancel" at bounding box center [951, 278] width 32 height 15
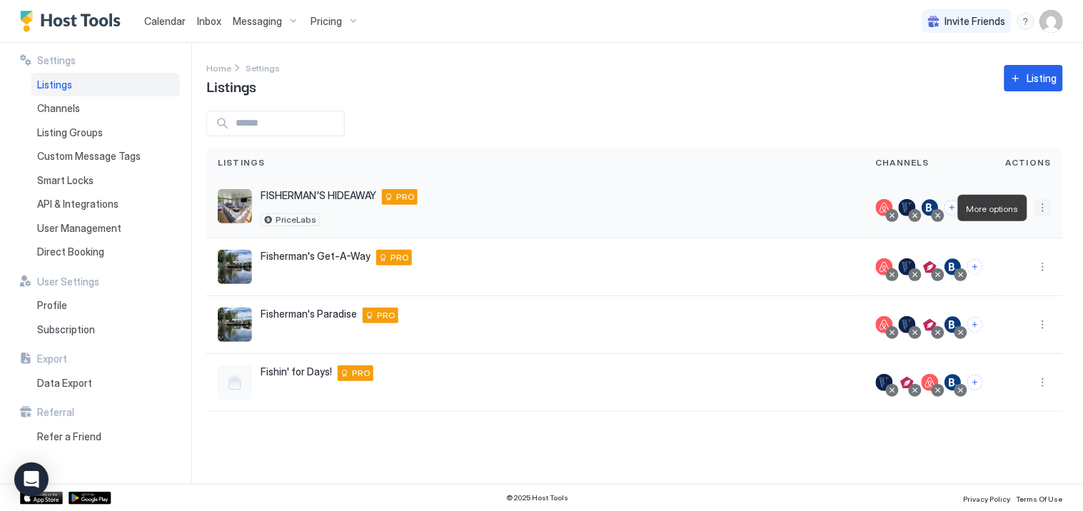
click at [1043, 208] on button "More options" at bounding box center [1043, 207] width 17 height 17
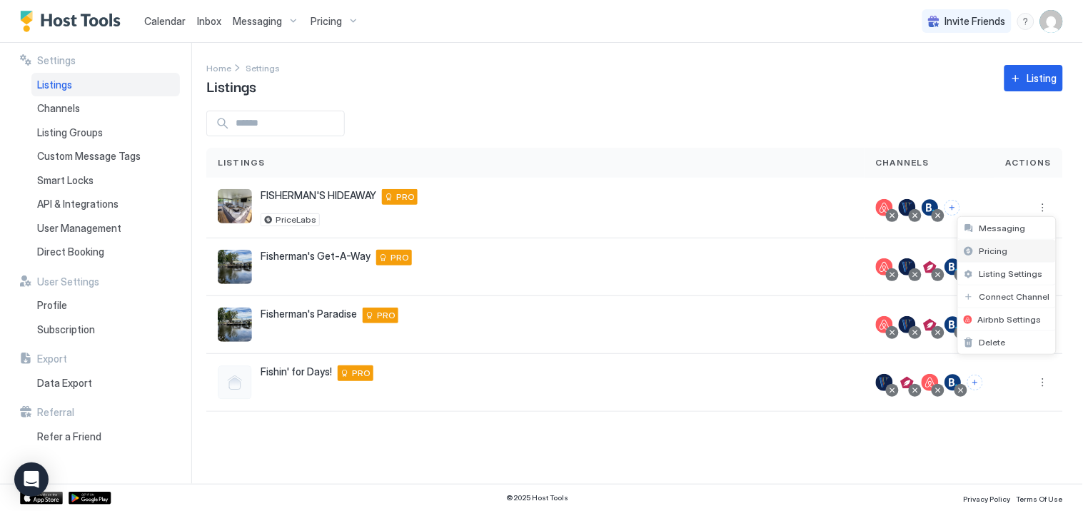
click at [1004, 247] on span "Pricing" at bounding box center [994, 251] width 29 height 11
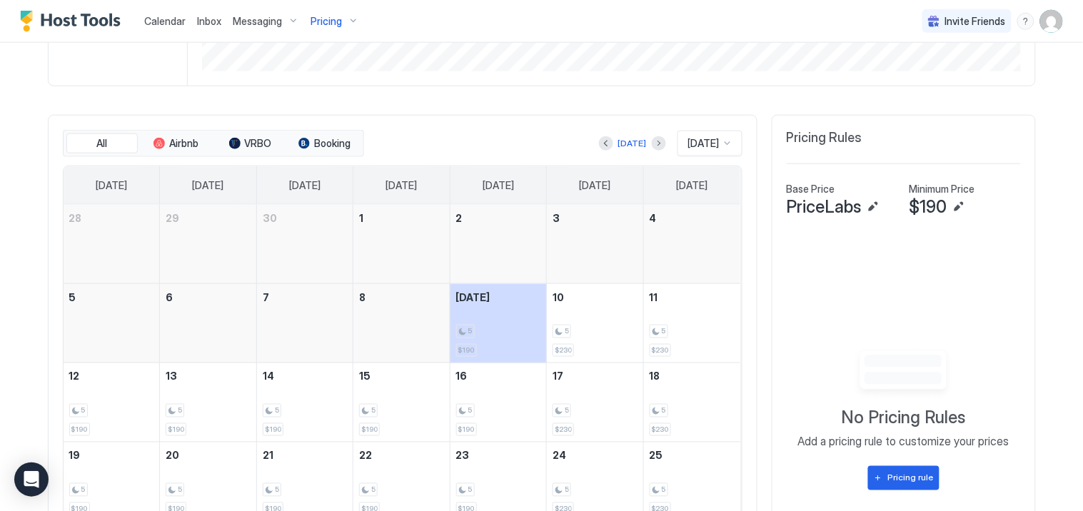
scroll to position [351, 0]
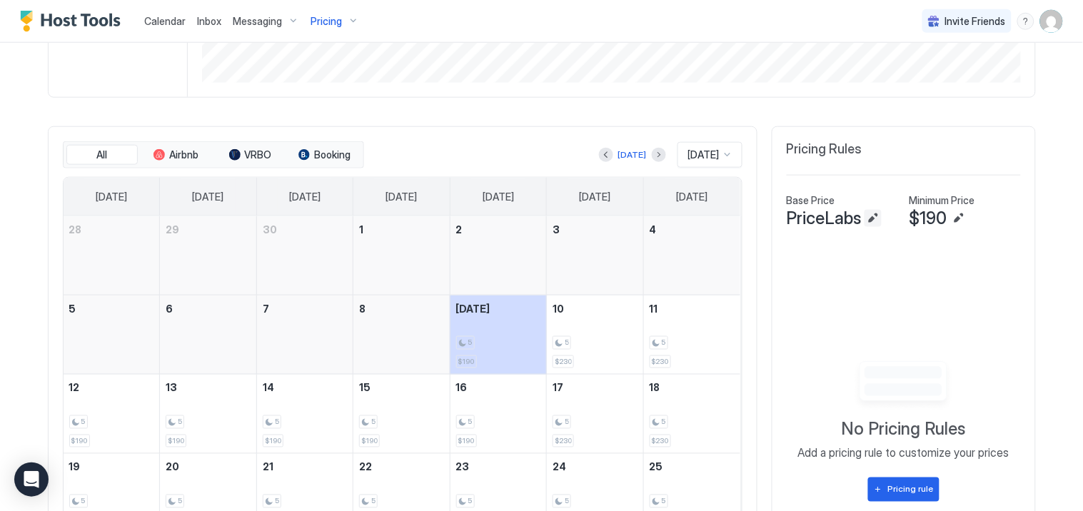
click at [867, 222] on button "Edit" at bounding box center [873, 218] width 17 height 17
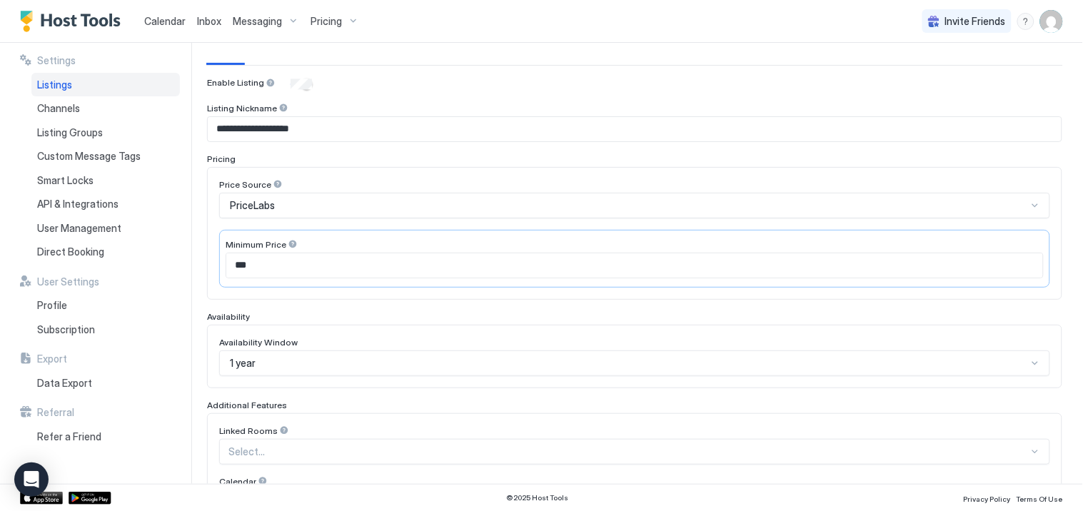
scroll to position [144, 0]
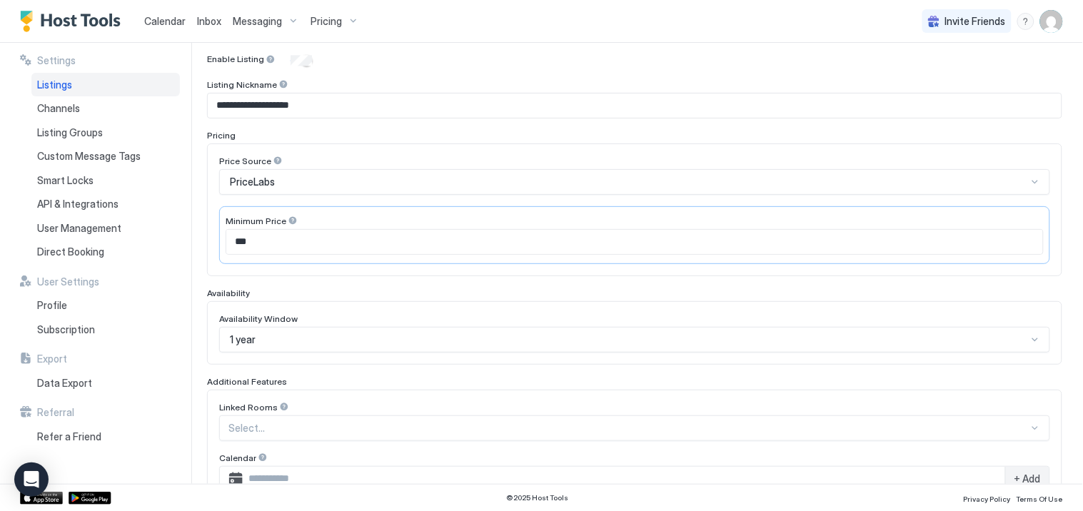
click at [1009, 178] on div "PriceLabs" at bounding box center [628, 182] width 797 height 13
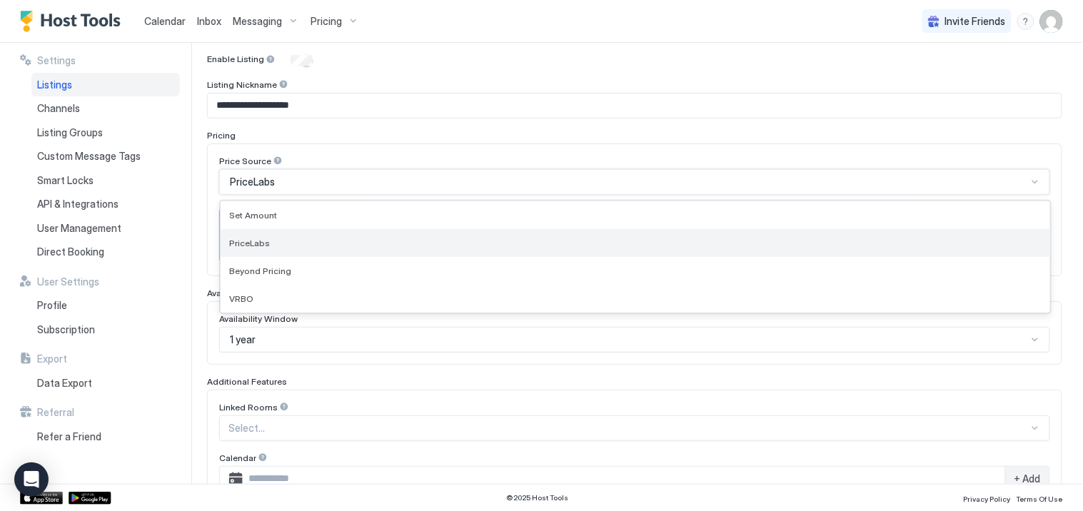
click at [251, 241] on span "PriceLabs" at bounding box center [249, 243] width 41 height 11
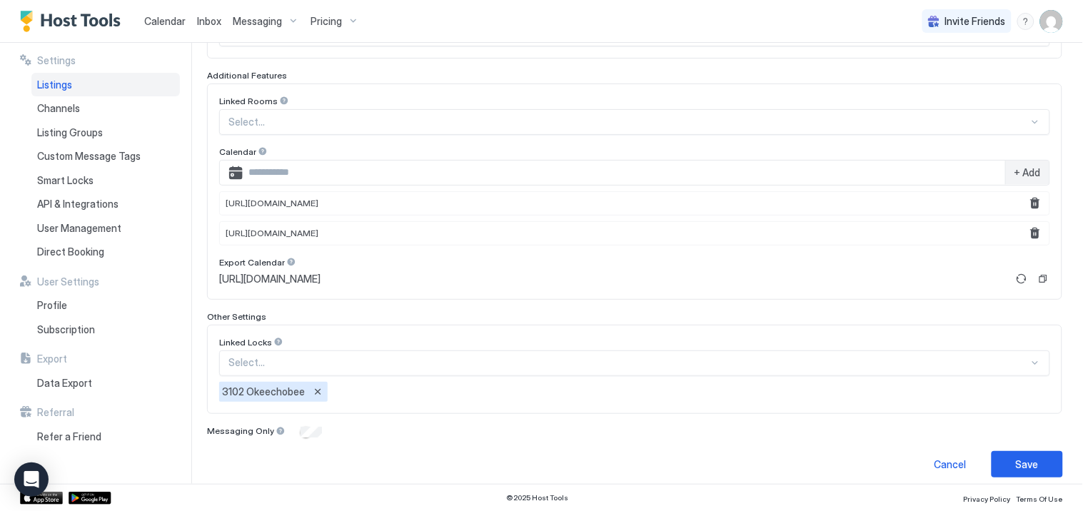
scroll to position [460, 0]
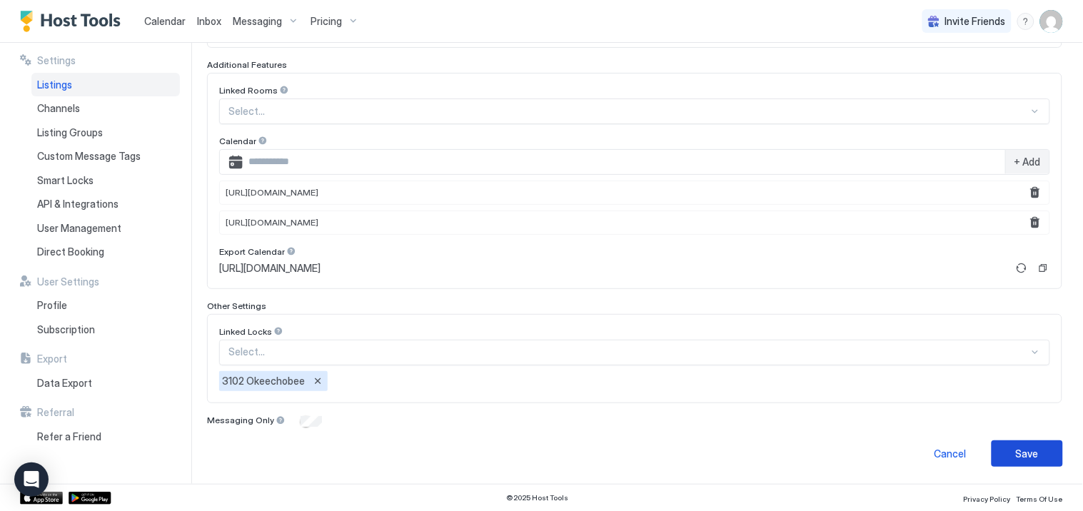
click at [992, 455] on button "Save" at bounding box center [1027, 454] width 71 height 26
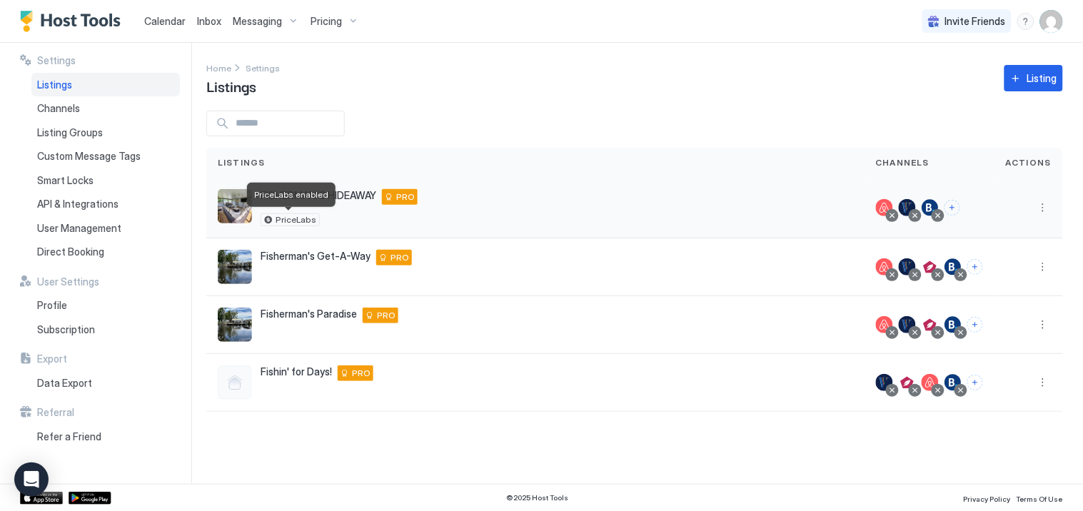
click at [278, 220] on span "PriceLabs" at bounding box center [296, 220] width 41 height 0
click at [295, 220] on span "PriceLabs" at bounding box center [296, 220] width 41 height 0
drag, startPoint x: 295, startPoint y: 218, endPoint x: 683, endPoint y: 203, distance: 388.7
click at [683, 203] on div "FISHERMAN'S HIDEAWAY Okeechobee 34974 US PRO PriceLabs" at bounding box center [535, 207] width 635 height 37
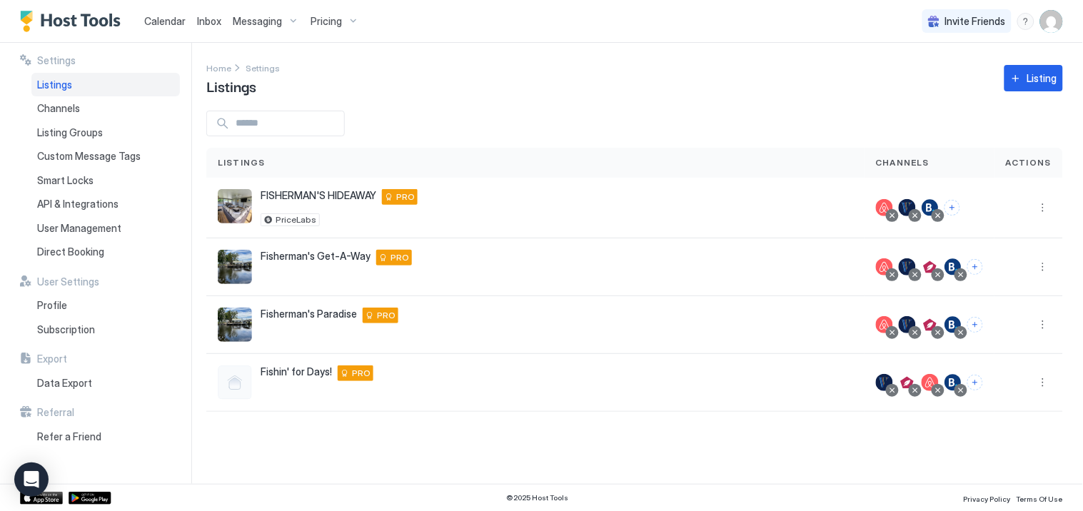
click at [1050, 23] on img "User profile" at bounding box center [1051, 21] width 23 height 23
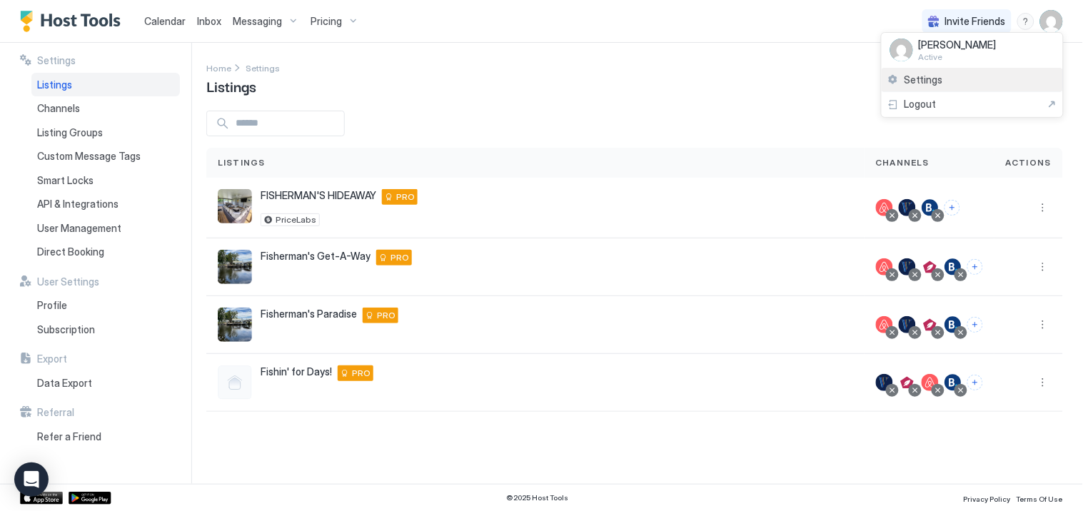
click at [935, 71] on div "Settings" at bounding box center [972, 80] width 181 height 25
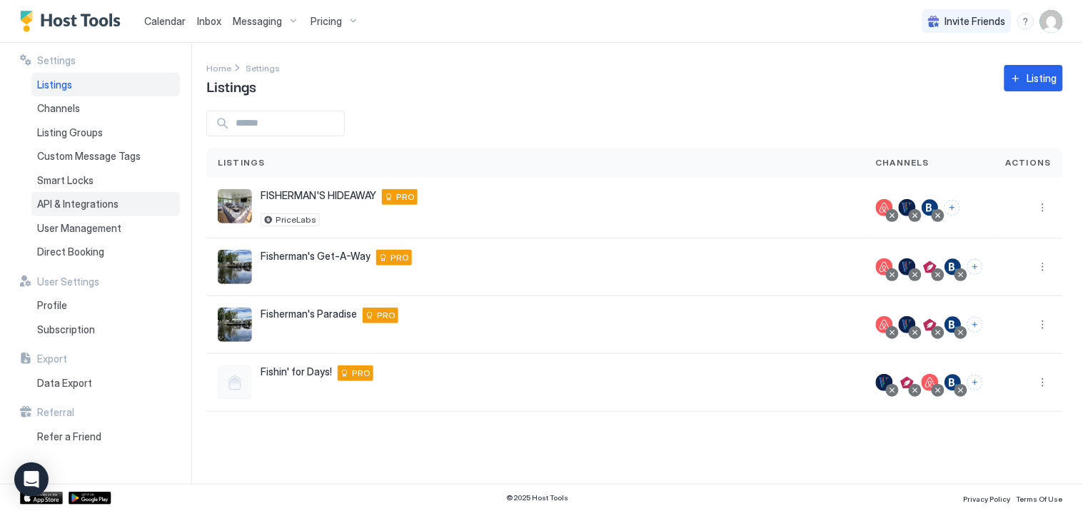
click at [65, 202] on span "API & Integrations" at bounding box center [77, 204] width 81 height 13
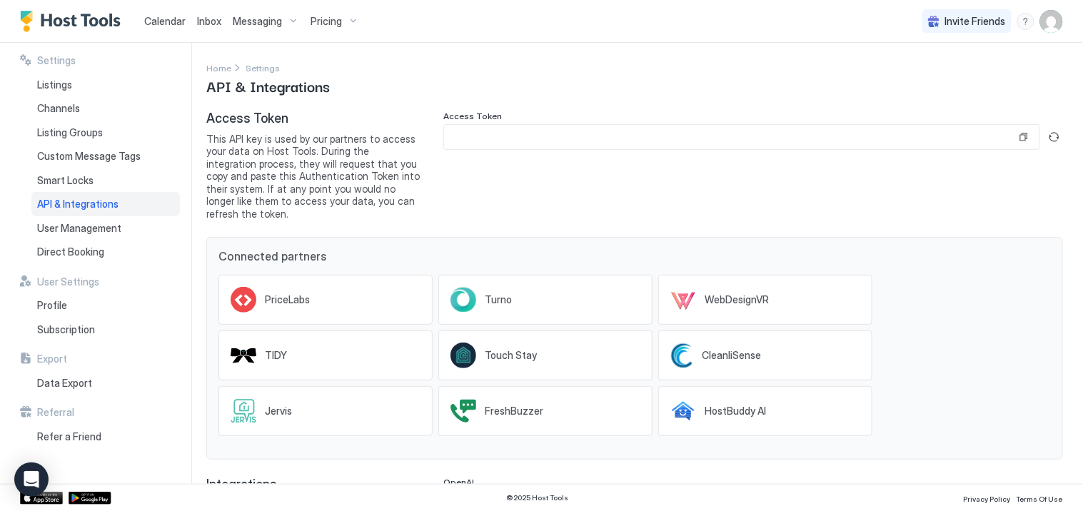
click at [926, 148] on input "Input Field" at bounding box center [730, 137] width 573 height 24
click at [1017, 137] on button "Copy" at bounding box center [1024, 137] width 14 height 14
click at [469, 138] on input "Input Field" at bounding box center [730, 137] width 573 height 24
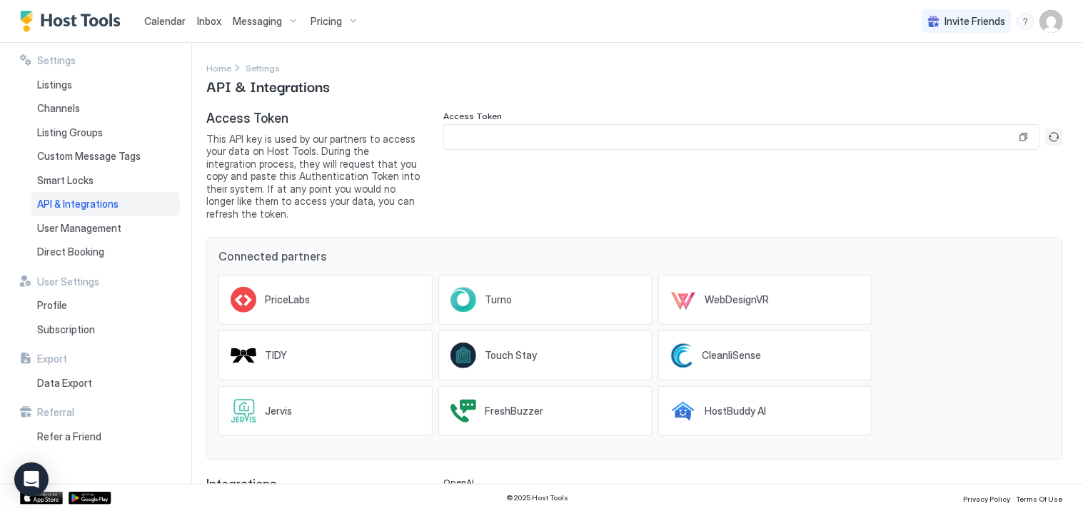
click at [1046, 137] on button "Generate new token" at bounding box center [1054, 137] width 17 height 17
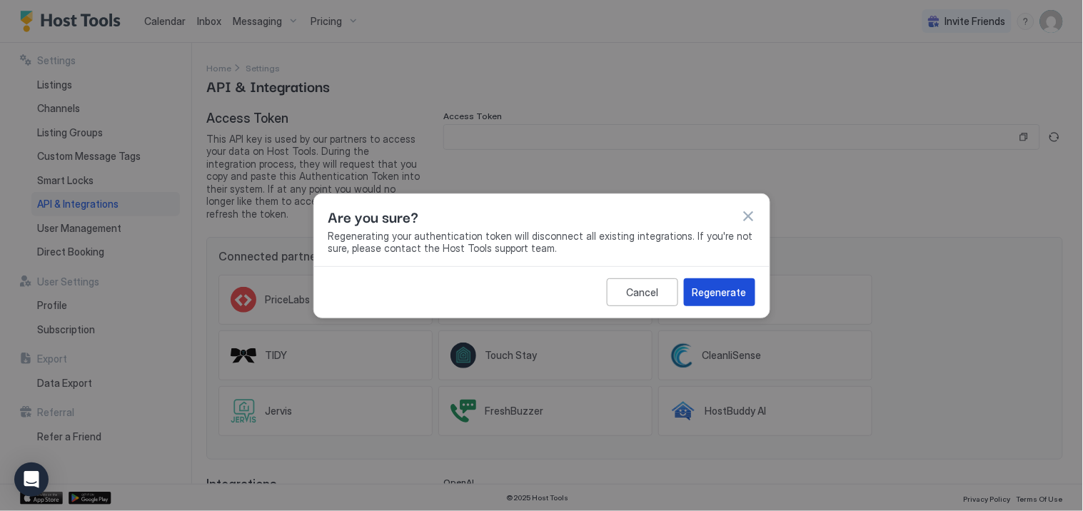
click at [715, 291] on div "Regenerate" at bounding box center [720, 292] width 54 height 15
type input "**********"
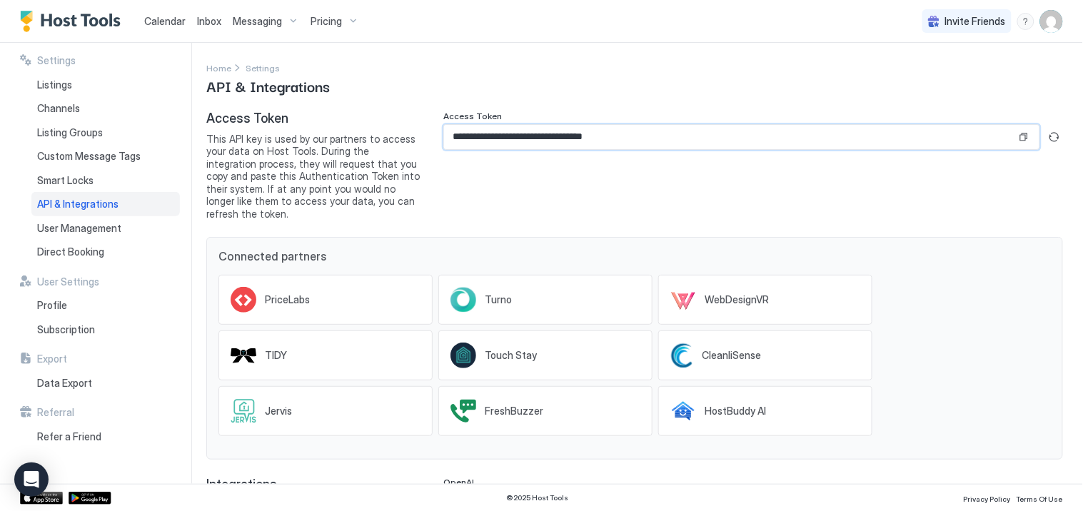
drag, startPoint x: 663, startPoint y: 133, endPoint x: 383, endPoint y: 129, distance: 279.9
click at [383, 129] on div "**********" at bounding box center [634, 165] width 857 height 109
